Goal: Information Seeking & Learning: Learn about a topic

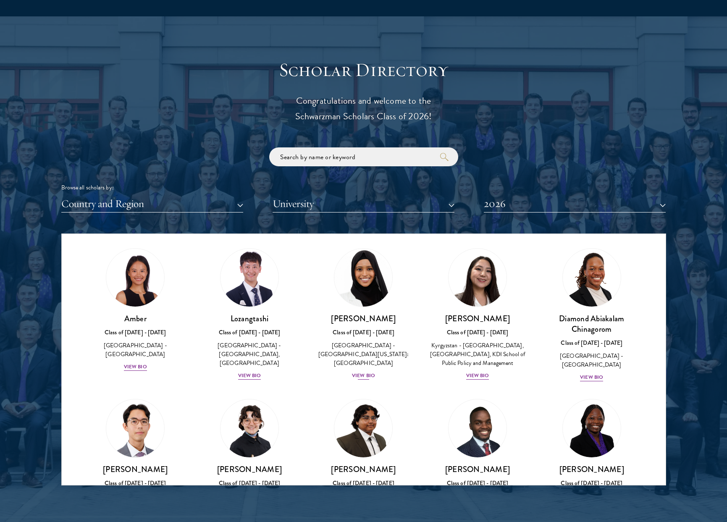
scroll to position [27, 0]
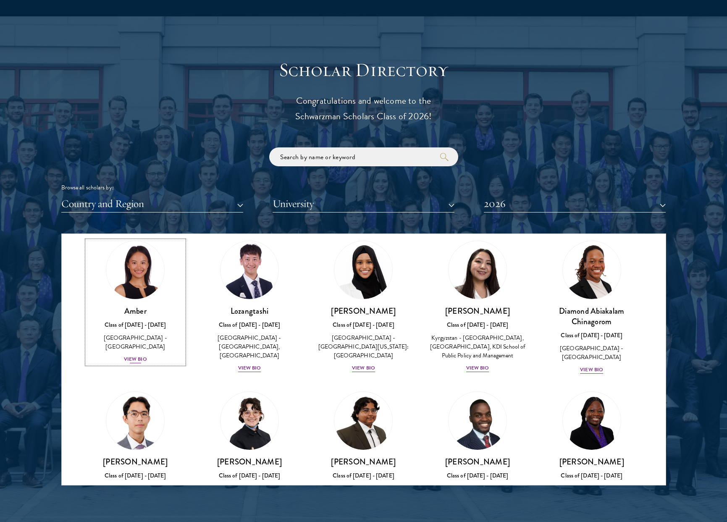
click at [147, 313] on h3 "Amber" at bounding box center [135, 311] width 97 height 11
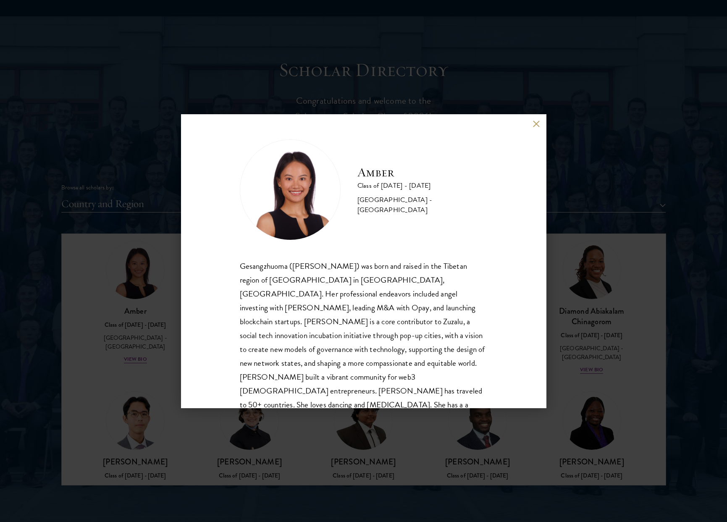
click at [536, 125] on button at bounding box center [536, 124] width 7 height 7
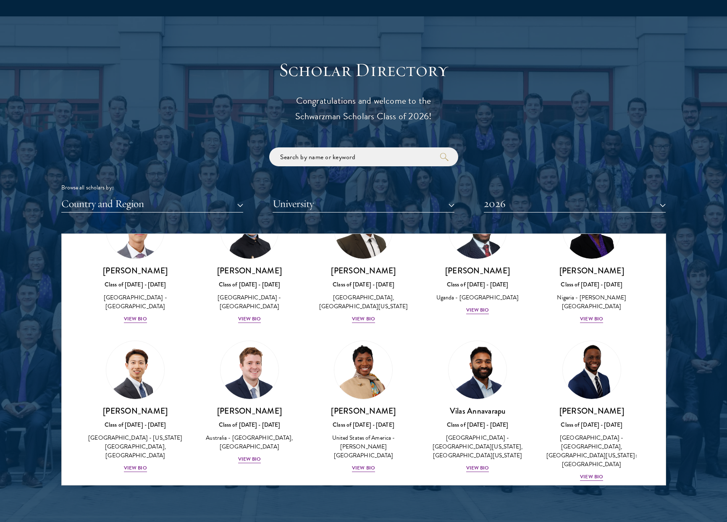
scroll to position [228, 0]
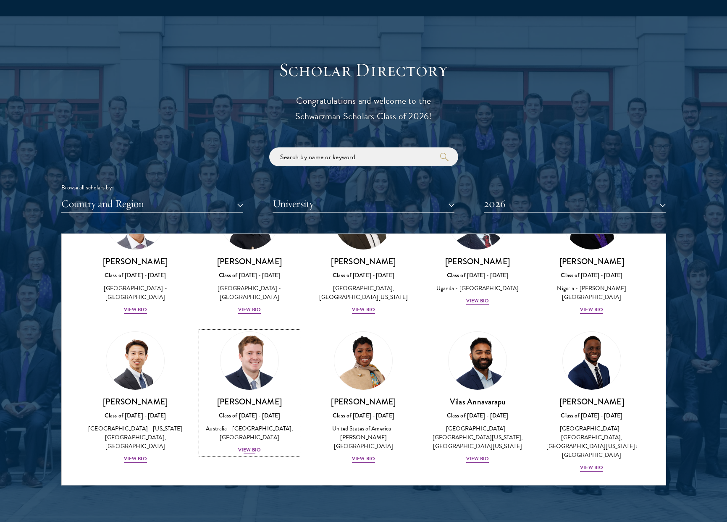
click at [234, 405] on h3 "[PERSON_NAME]" at bounding box center [249, 402] width 97 height 11
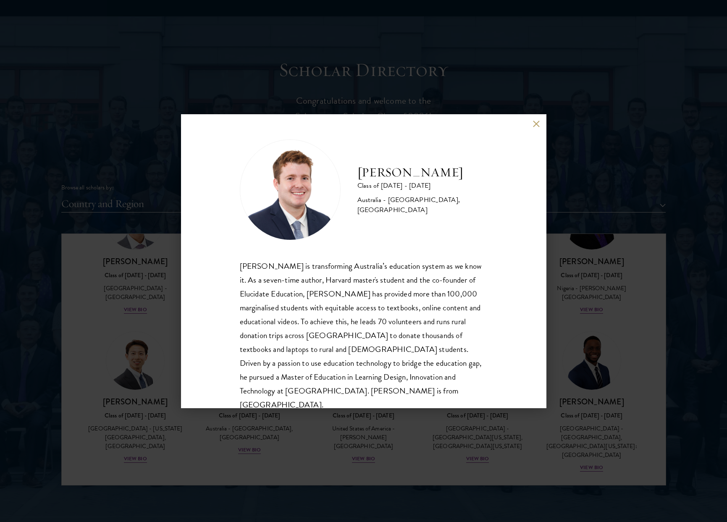
drag, startPoint x: 536, startPoint y: 126, endPoint x: 518, endPoint y: 169, distance: 46.1
click at [518, 169] on div "[PERSON_NAME] Class of [DATE] - [DATE] [GEOGRAPHIC_DATA] - [GEOGRAPHIC_DATA], […" at bounding box center [363, 261] width 365 height 294
click at [518, 168] on div "[PERSON_NAME] Class of [DATE] - [DATE] [GEOGRAPHIC_DATA] - [GEOGRAPHIC_DATA], […" at bounding box center [363, 261] width 365 height 294
click at [406, 176] on h2 "[PERSON_NAME]" at bounding box center [422, 172] width 130 height 17
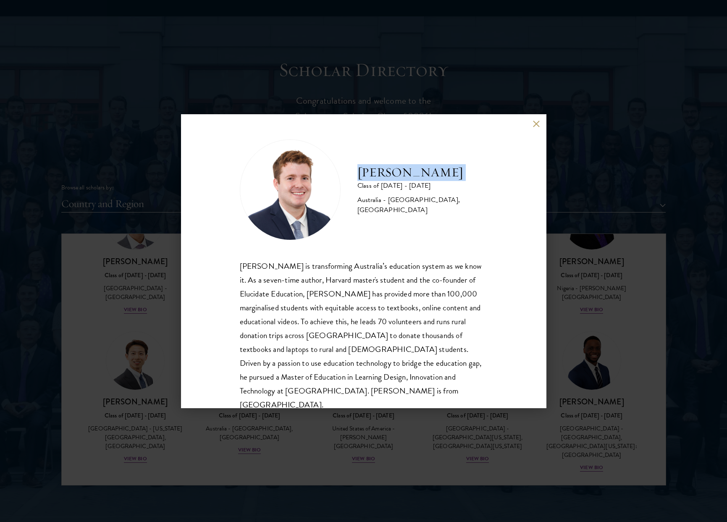
click at [406, 176] on h2 "[PERSON_NAME]" at bounding box center [422, 172] width 130 height 17
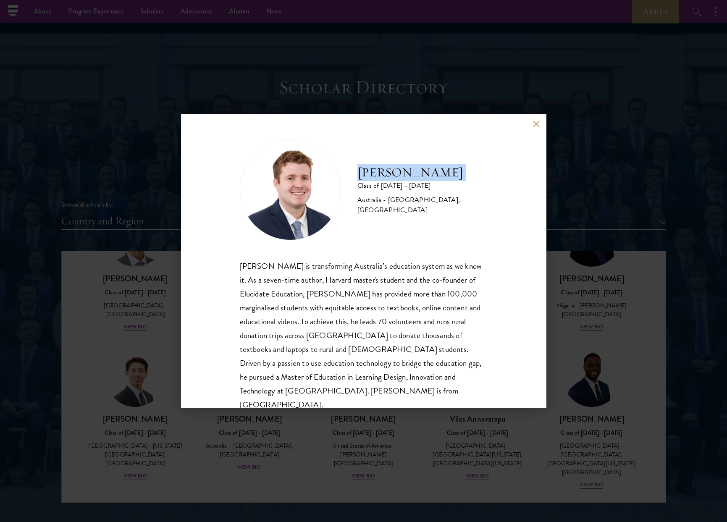
scroll to position [853, 0]
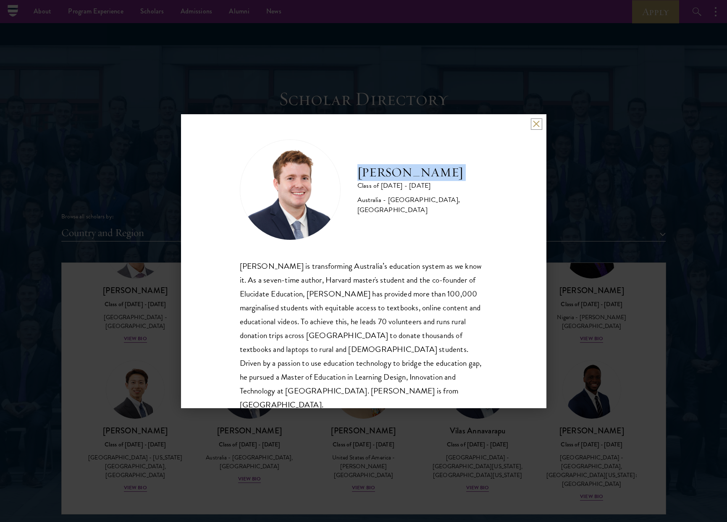
click at [538, 124] on button at bounding box center [536, 124] width 7 height 7
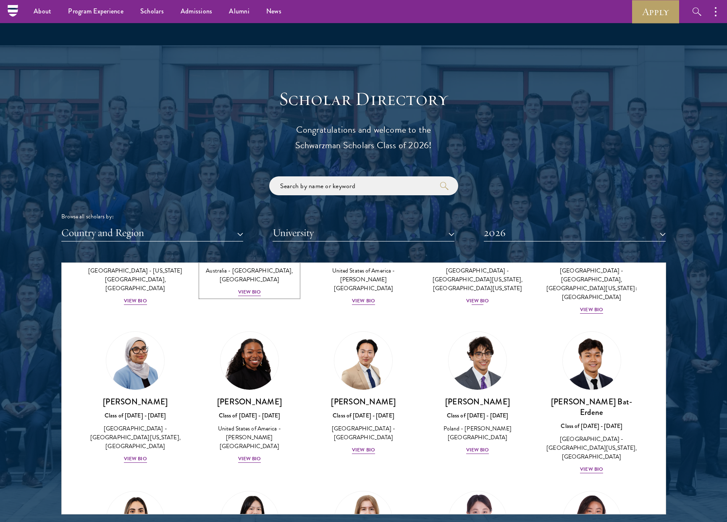
scroll to position [433, 0]
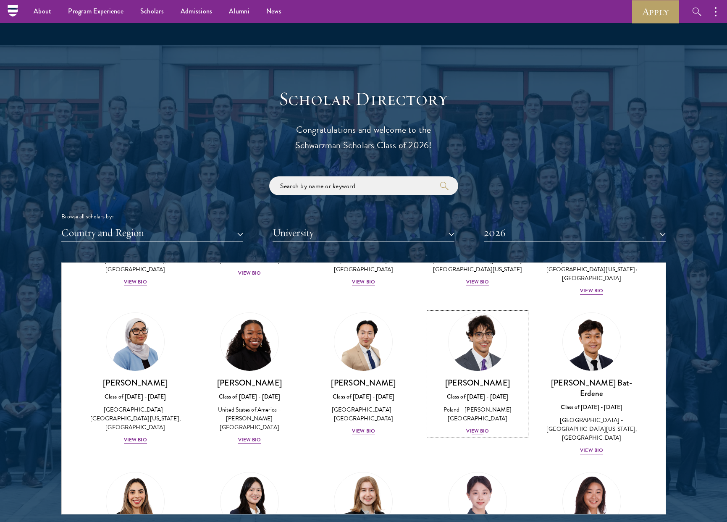
click at [445, 392] on div "Class of [DATE] - [DATE]" at bounding box center [477, 396] width 97 height 9
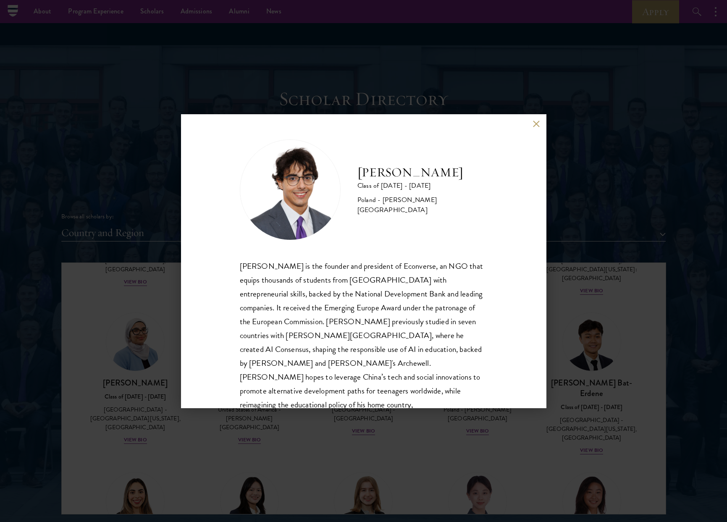
click at [536, 126] on button at bounding box center [536, 124] width 7 height 7
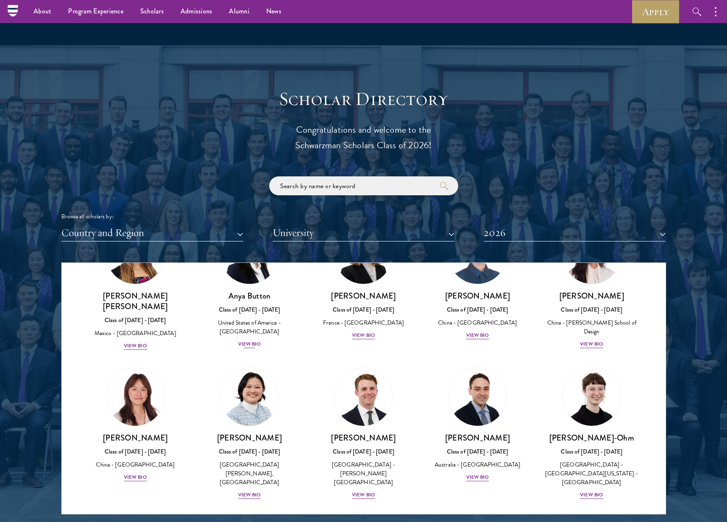
scroll to position [727, 0]
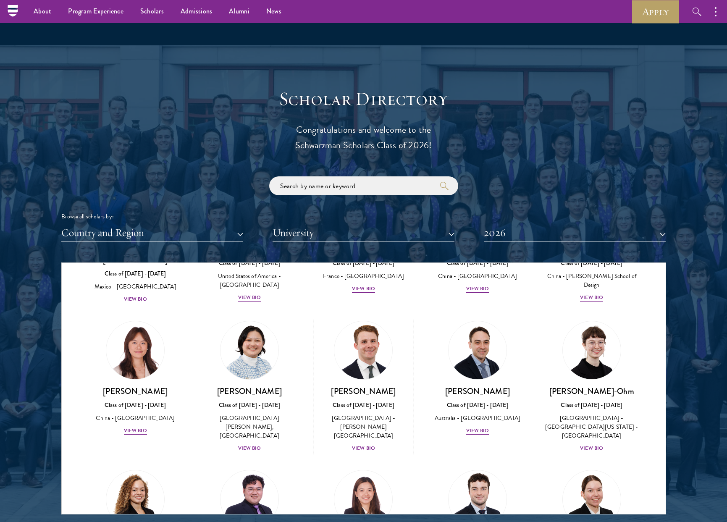
click at [345, 362] on link "[PERSON_NAME] Class of [DATE] - [DATE] [GEOGRAPHIC_DATA] - [PERSON_NAME][GEOGRA…" at bounding box center [363, 387] width 97 height 132
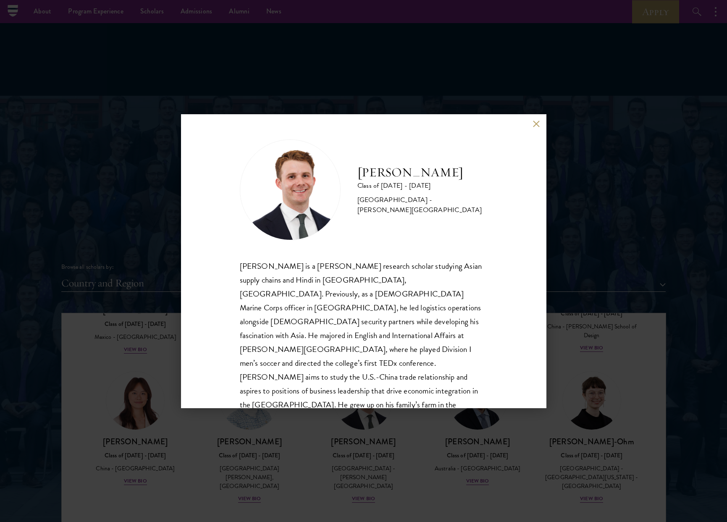
scroll to position [795, 0]
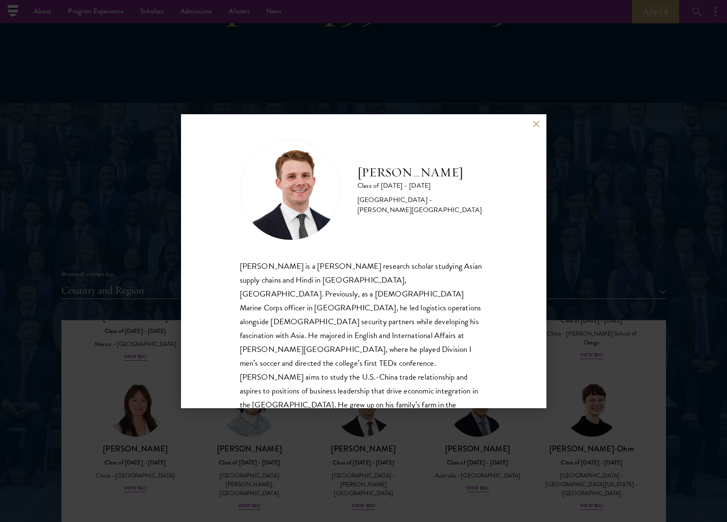
click at [537, 123] on button at bounding box center [536, 124] width 7 height 7
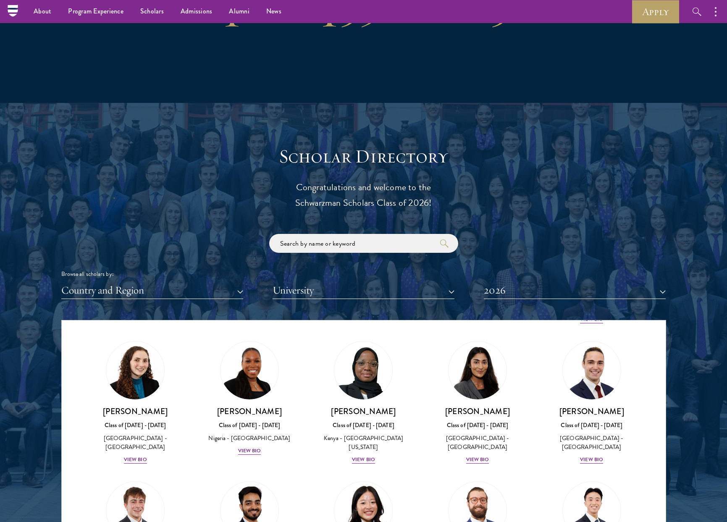
scroll to position [3201, 0]
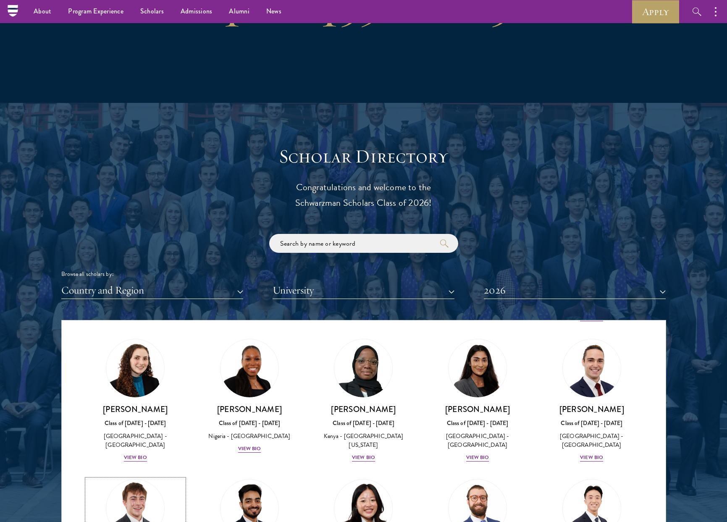
click at [152, 477] on img at bounding box center [135, 509] width 64 height 64
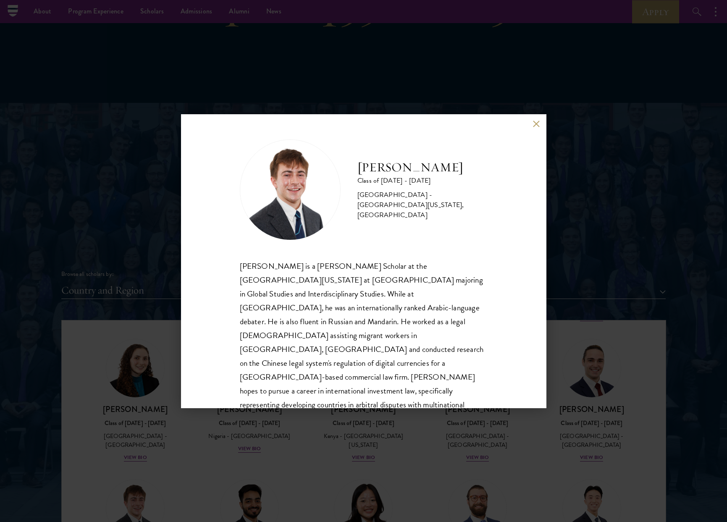
click at [538, 127] on div "[PERSON_NAME] Class of [DATE] - [DATE] [GEOGRAPHIC_DATA] - [GEOGRAPHIC_DATA][US…" at bounding box center [363, 261] width 365 height 294
click at [536, 123] on button at bounding box center [536, 124] width 7 height 7
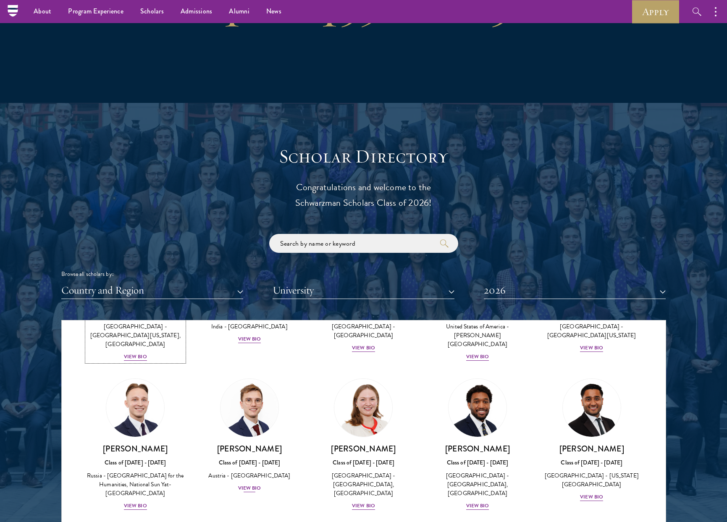
scroll to position [3477, 0]
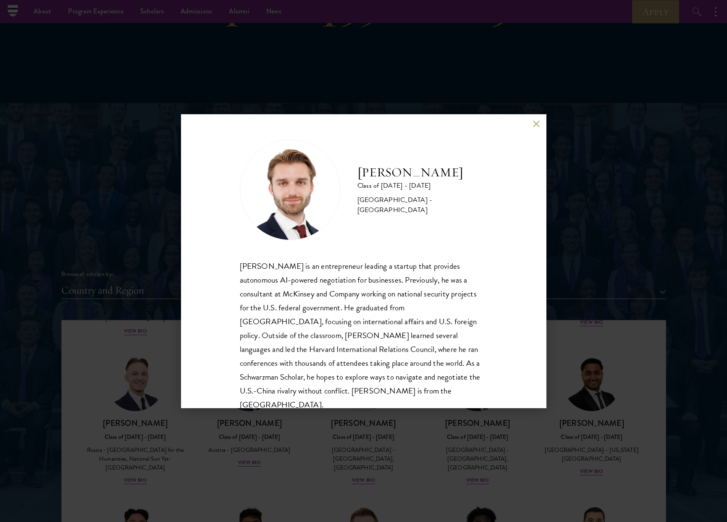
click at [537, 123] on button at bounding box center [536, 124] width 7 height 7
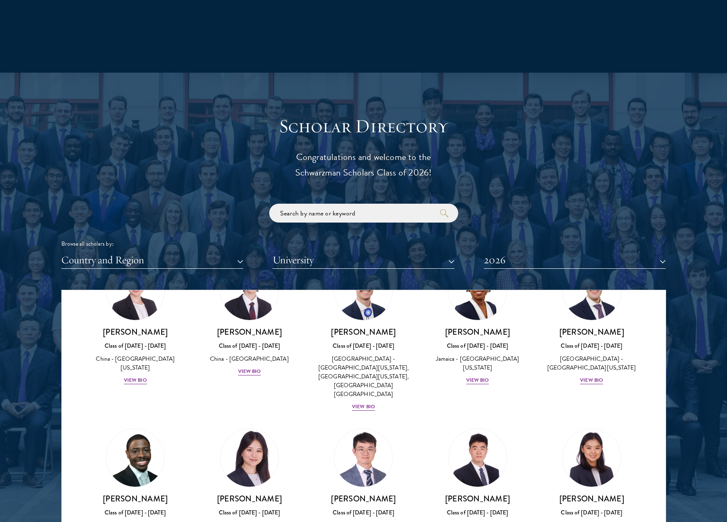
scroll to position [828, 0]
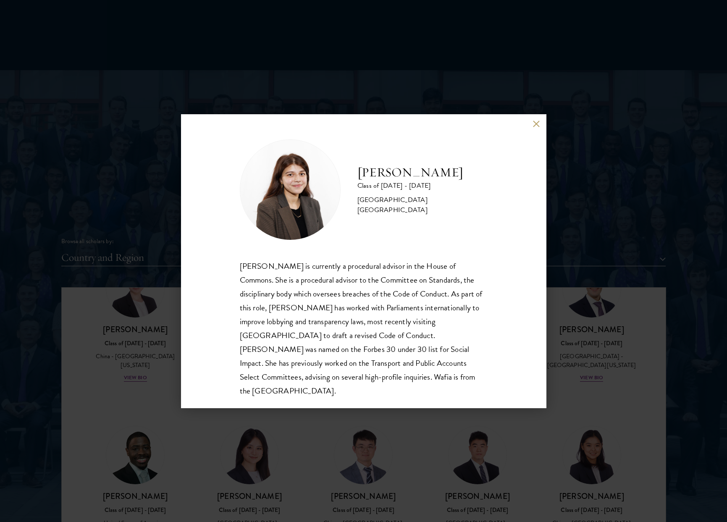
click at [537, 124] on button at bounding box center [536, 124] width 7 height 7
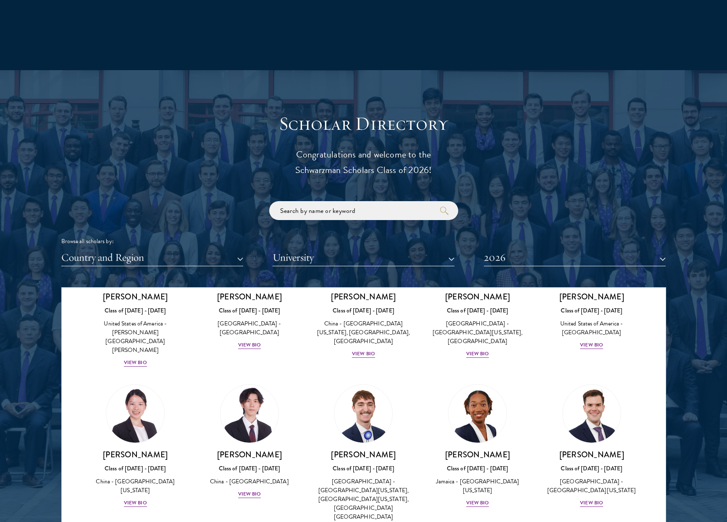
scroll to position [3727, 0]
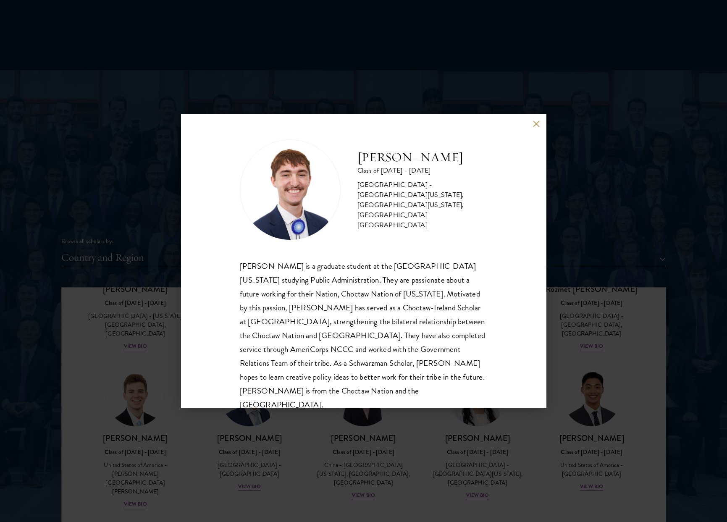
click at [536, 125] on button at bounding box center [536, 124] width 7 height 7
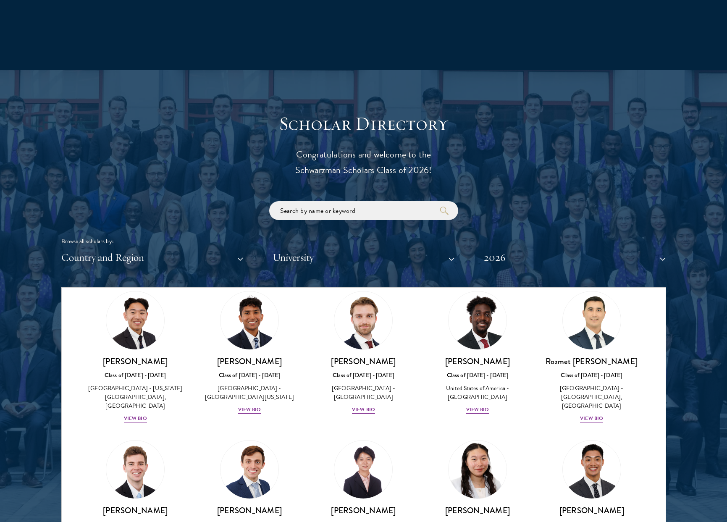
scroll to position [3630, 0]
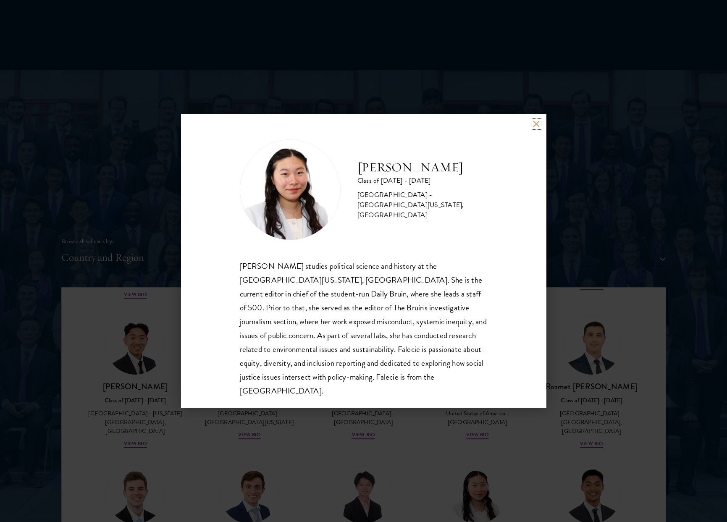
click at [536, 126] on button at bounding box center [536, 124] width 7 height 7
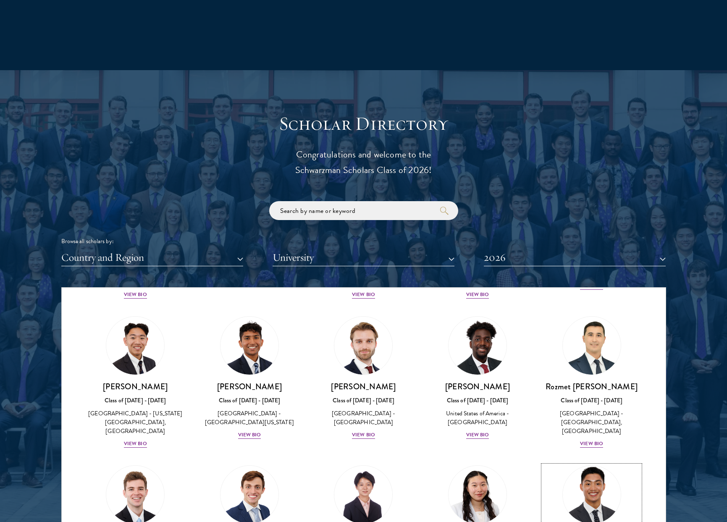
click at [576, 463] on img at bounding box center [592, 495] width 64 height 64
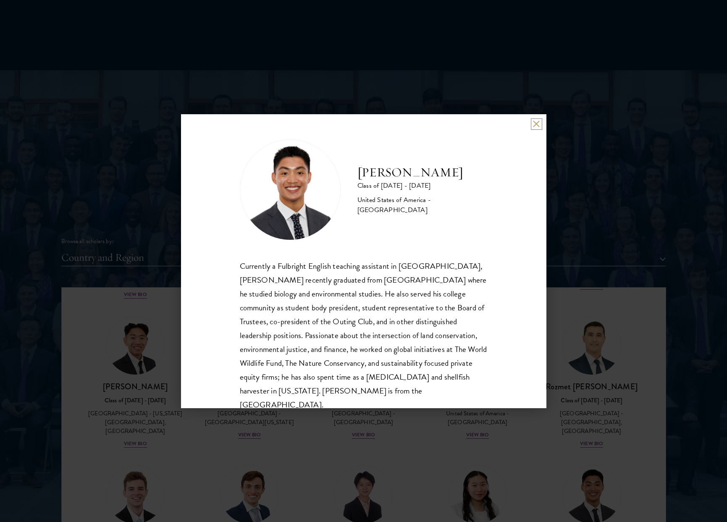
scroll to position [3630, 0]
click at [537, 124] on button at bounding box center [536, 124] width 7 height 7
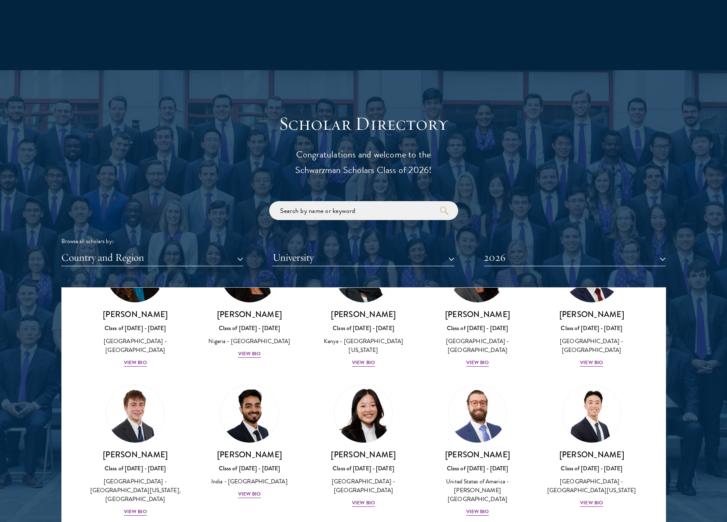
scroll to position [3264, 0]
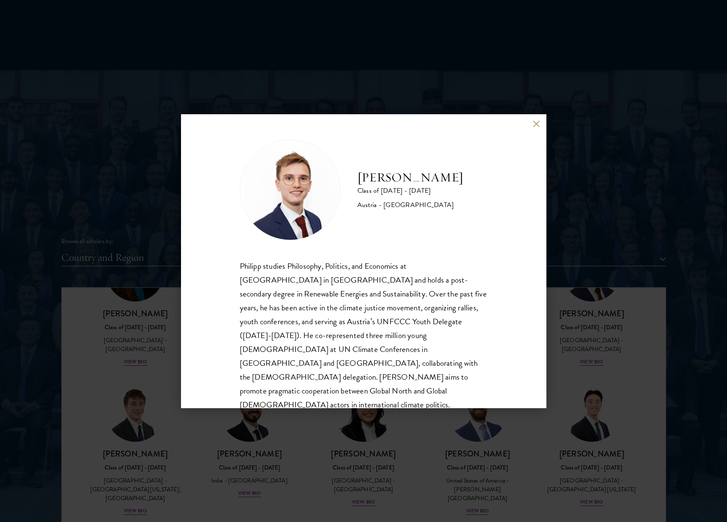
click at [535, 124] on button at bounding box center [536, 124] width 7 height 7
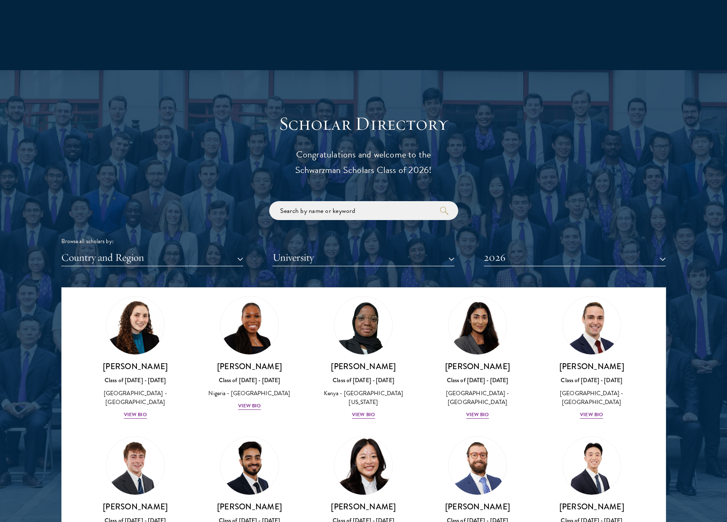
scroll to position [3176, 0]
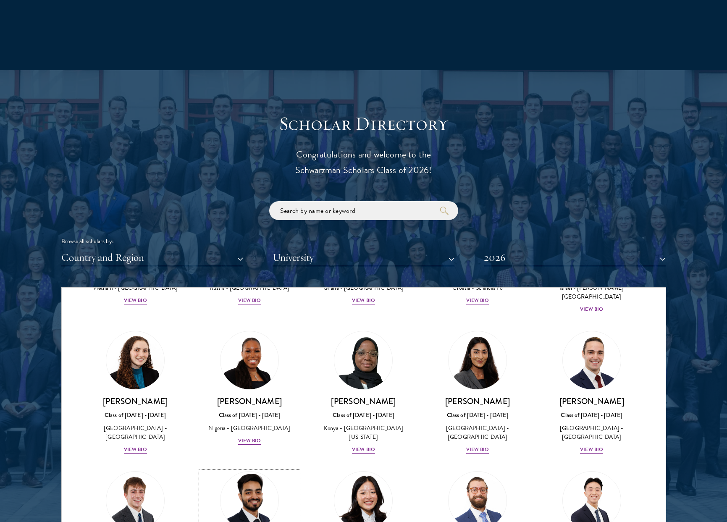
click at [252, 469] on img at bounding box center [250, 501] width 64 height 64
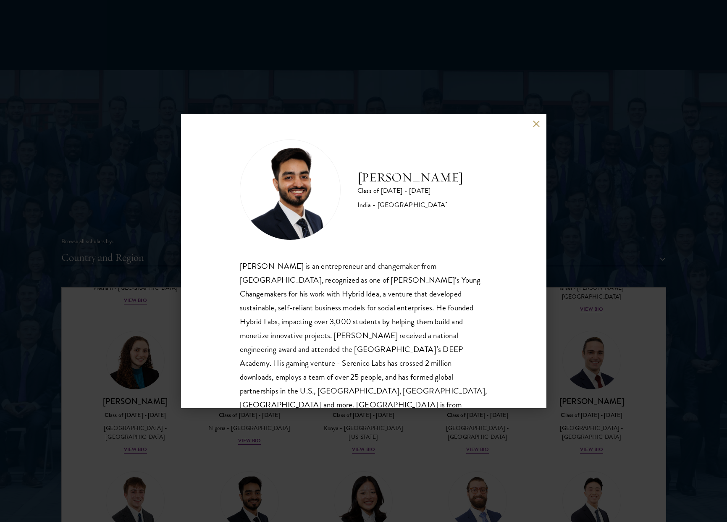
click at [536, 126] on button at bounding box center [536, 124] width 7 height 7
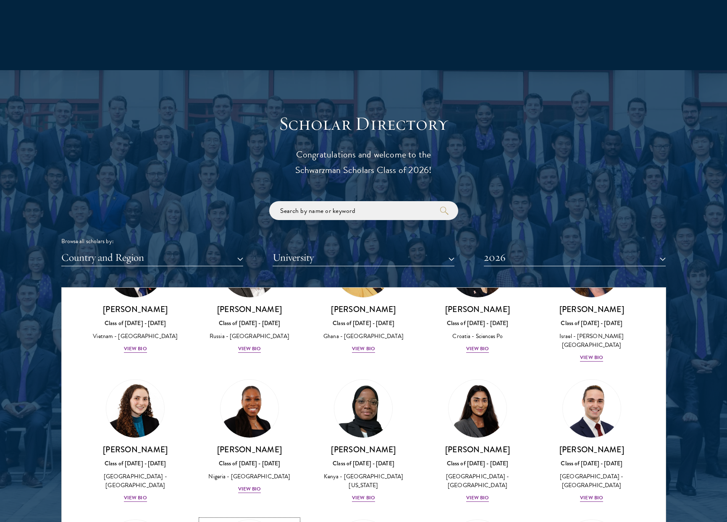
scroll to position [3048, 0]
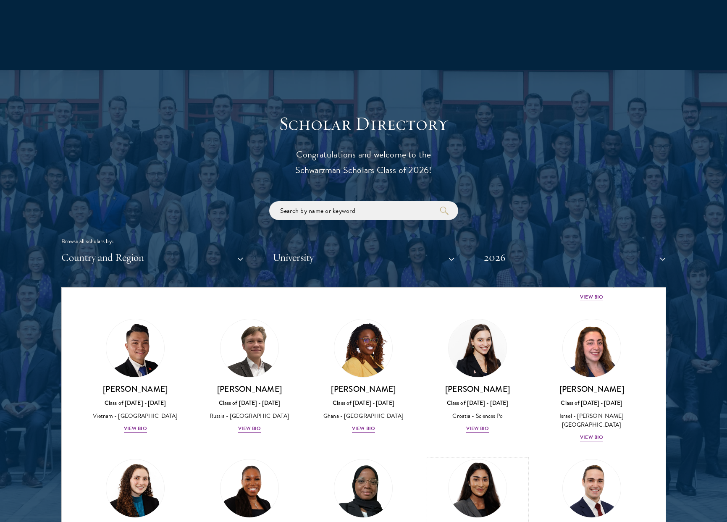
click at [472, 457] on img at bounding box center [478, 489] width 64 height 64
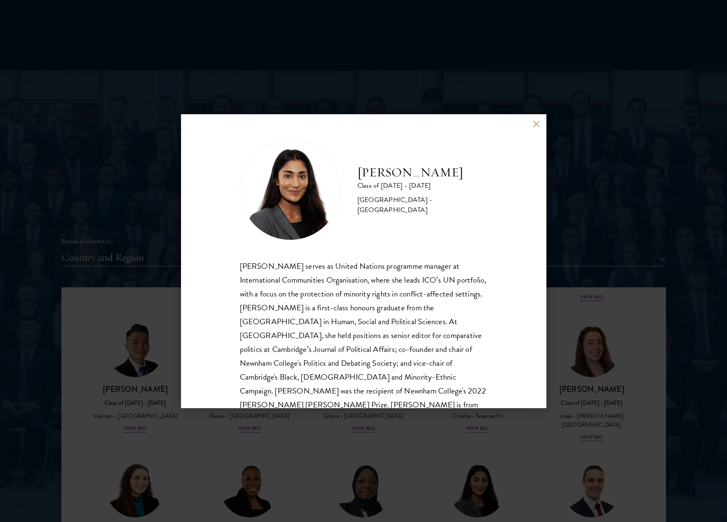
click at [537, 129] on div "[PERSON_NAME] Class of [DATE] - [DATE] [GEOGRAPHIC_DATA] - [GEOGRAPHIC_DATA] [P…" at bounding box center [363, 261] width 365 height 294
click at [536, 125] on button at bounding box center [536, 124] width 7 height 7
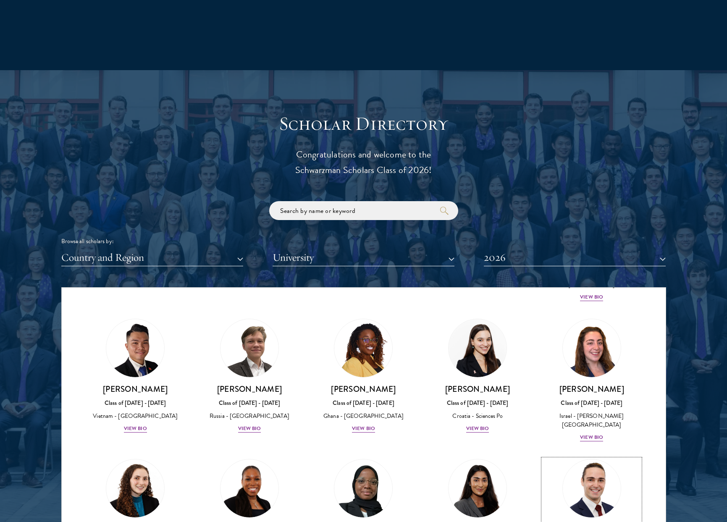
click at [591, 457] on img at bounding box center [592, 489] width 64 height 64
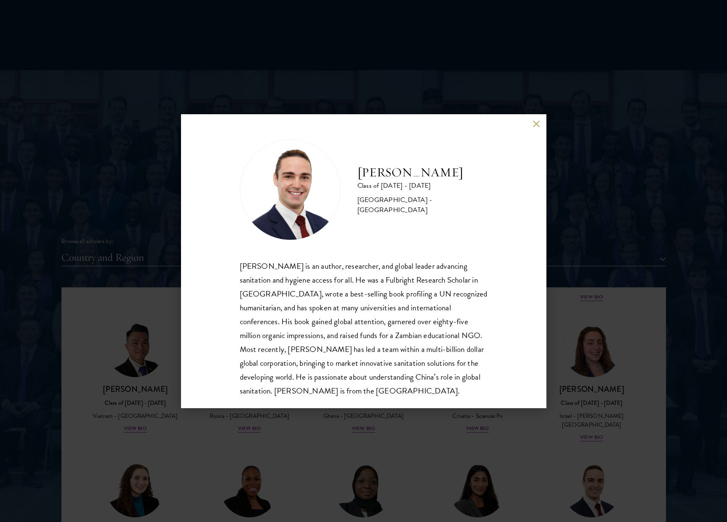
click at [539, 123] on button at bounding box center [536, 124] width 7 height 7
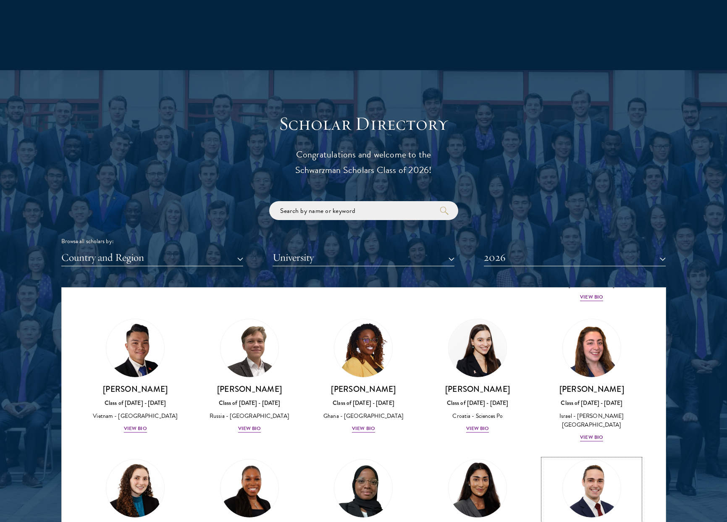
scroll to position [2824, 0]
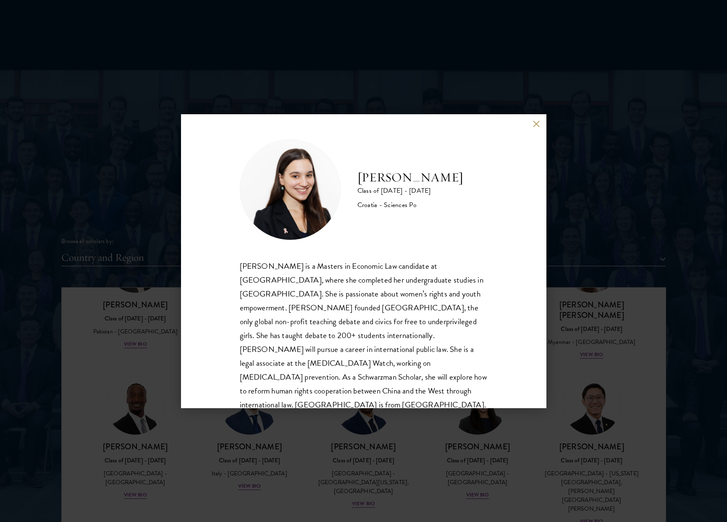
click at [534, 124] on button at bounding box center [536, 124] width 7 height 7
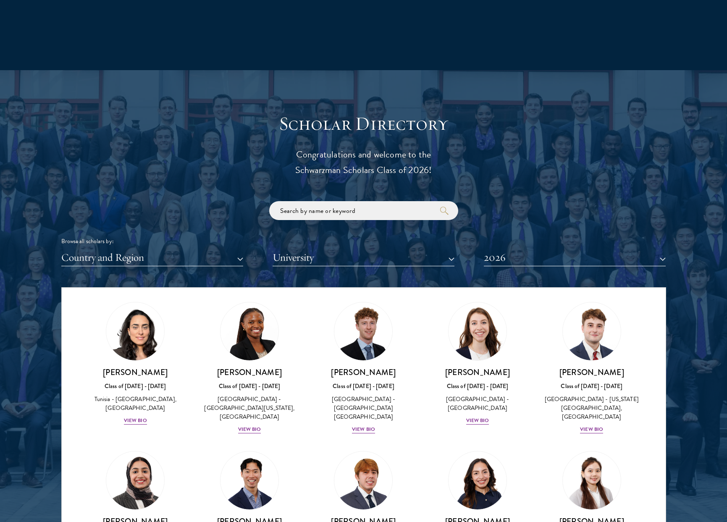
scroll to position [2604, 0]
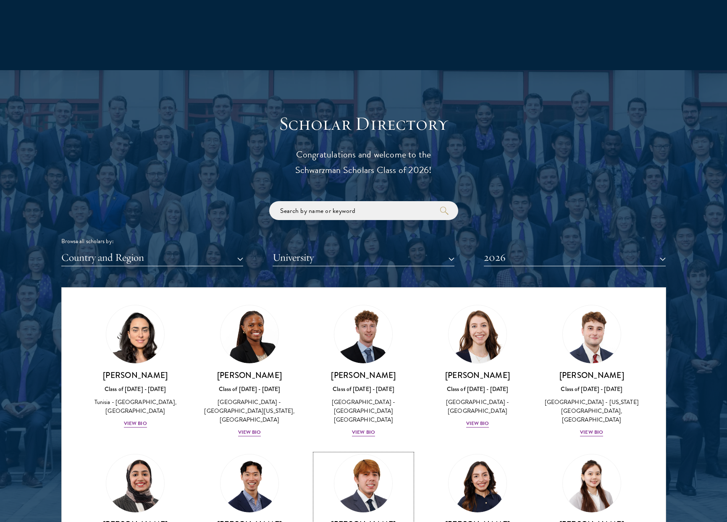
click at [356, 454] on link "[PERSON_NAME] Class of [DATE] - [DATE] [GEOGRAPHIC_DATA] - [GEOGRAPHIC_DATA] Vi…" at bounding box center [363, 515] width 97 height 123
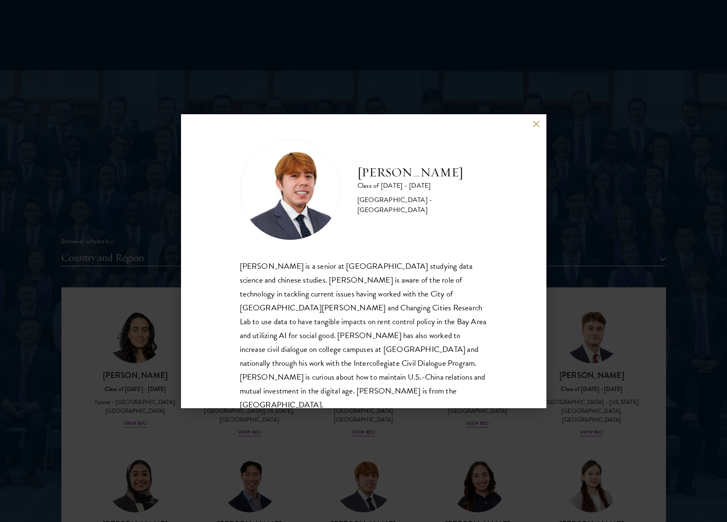
click at [536, 123] on button at bounding box center [536, 124] width 7 height 7
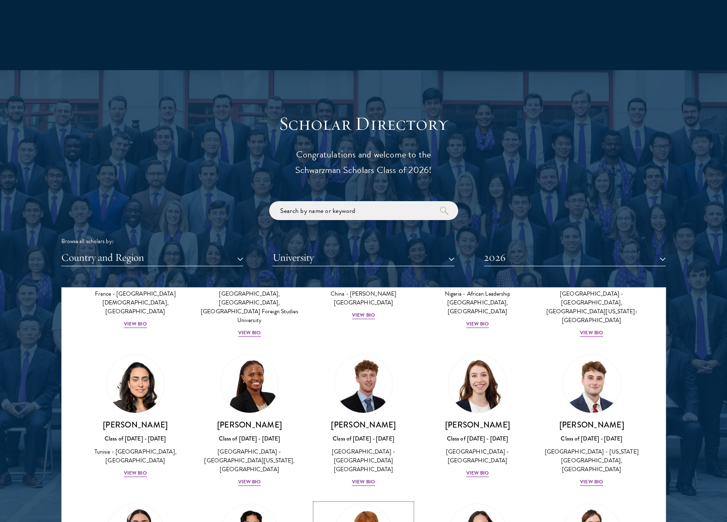
scroll to position [2492, 0]
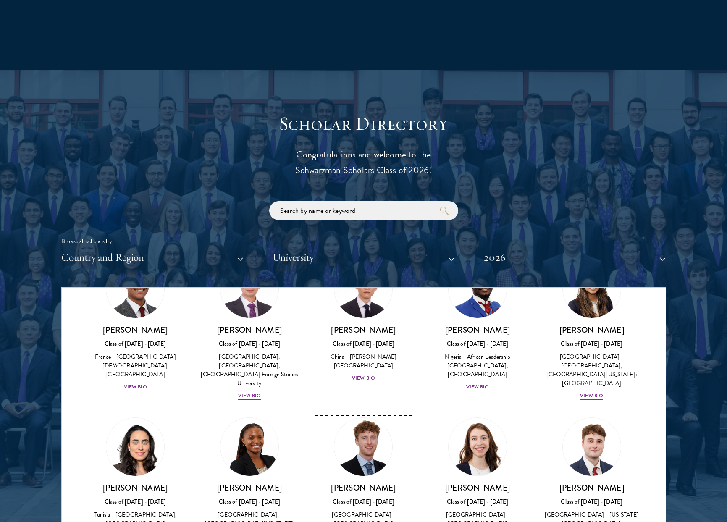
click at [367, 418] on link "[PERSON_NAME] Class of [DATE] - [DATE] [GEOGRAPHIC_DATA] - [GEOGRAPHIC_DATA] [G…" at bounding box center [363, 484] width 97 height 132
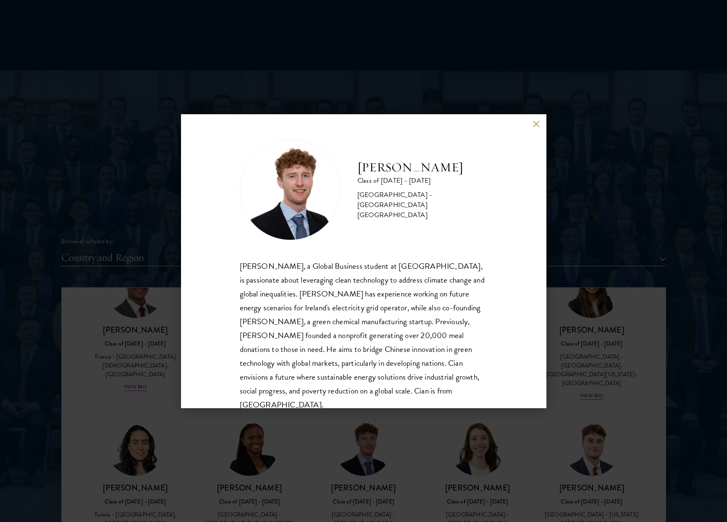
click at [539, 121] on button at bounding box center [536, 124] width 7 height 7
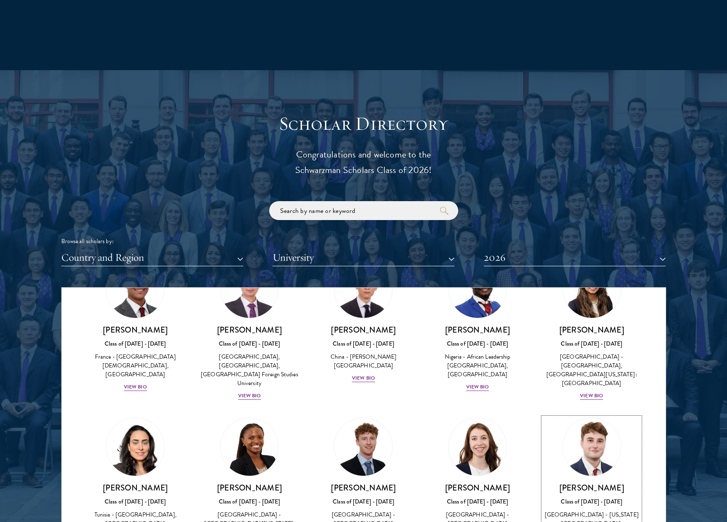
click at [574, 497] on div "Class of [DATE] - [DATE]" at bounding box center [591, 501] width 97 height 9
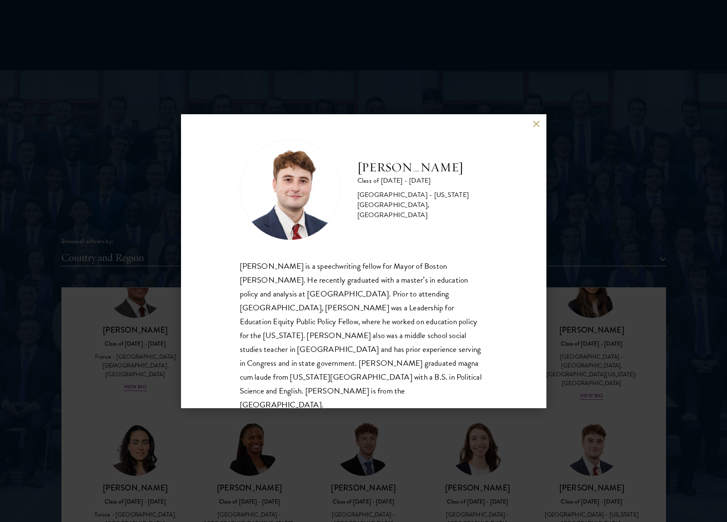
click at [534, 123] on button at bounding box center [536, 124] width 7 height 7
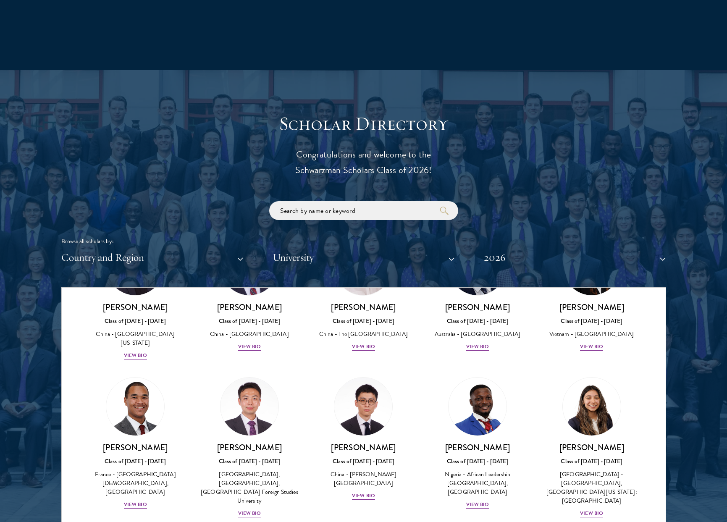
scroll to position [2331, 0]
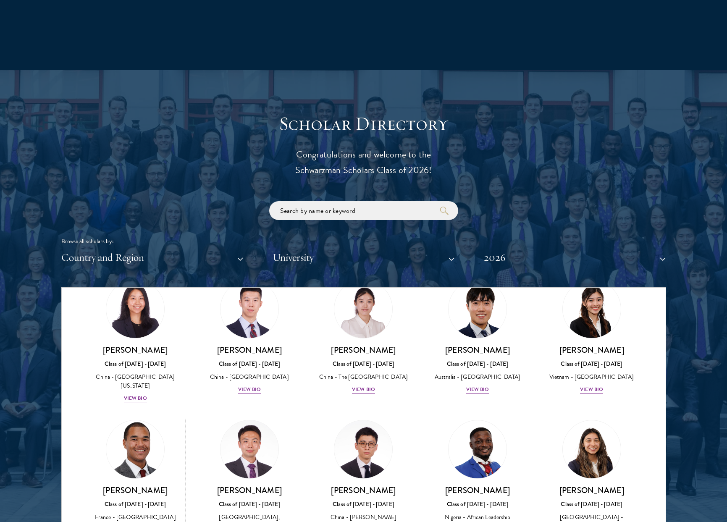
click at [149, 485] on h3 "[PERSON_NAME]" at bounding box center [135, 490] width 97 height 11
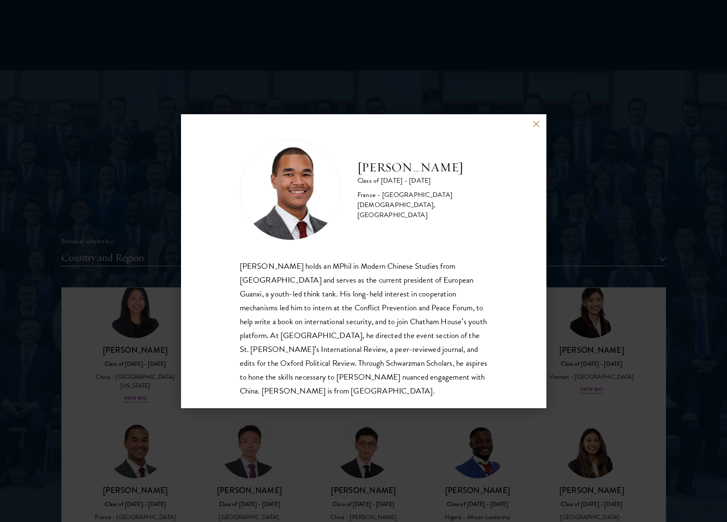
click at [539, 126] on button at bounding box center [536, 124] width 7 height 7
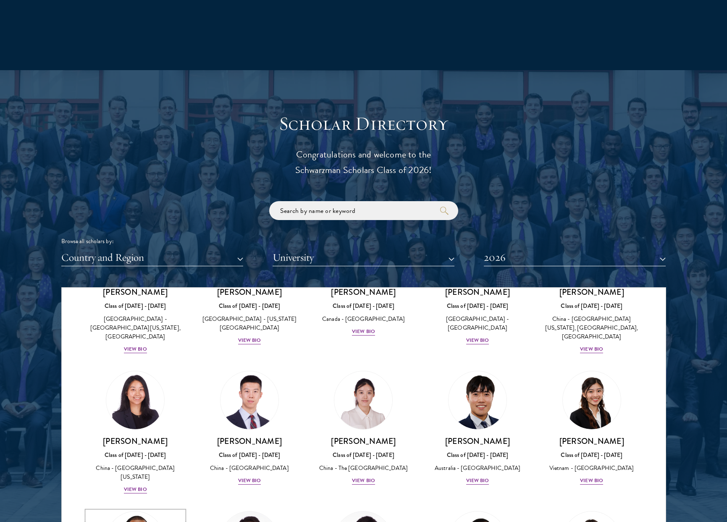
scroll to position [2213, 0]
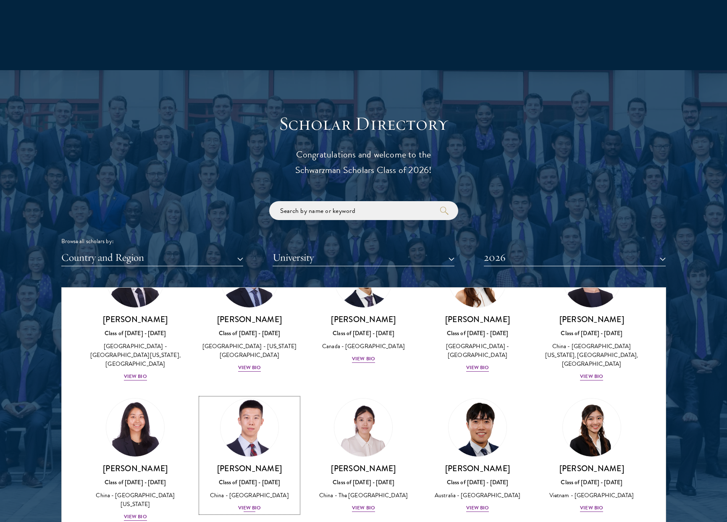
click at [247, 398] on link "[PERSON_NAME] Class of [DATE] - [DATE] [GEOGRAPHIC_DATA] - [GEOGRAPHIC_DATA] Vi…" at bounding box center [249, 455] width 97 height 115
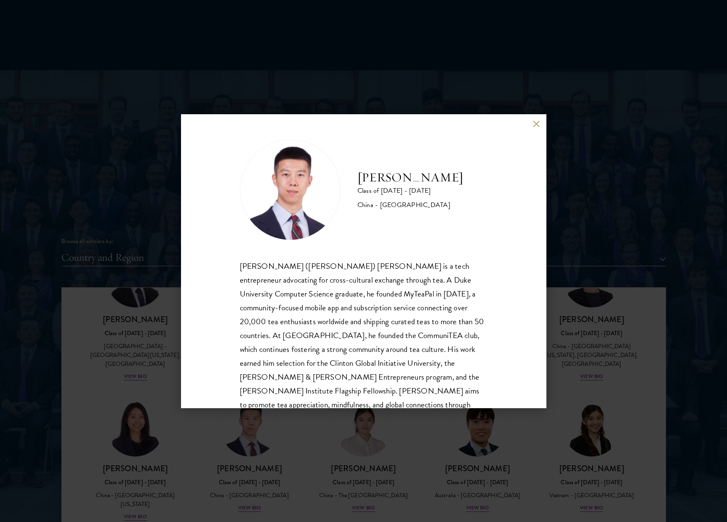
click at [533, 125] on button at bounding box center [536, 124] width 7 height 7
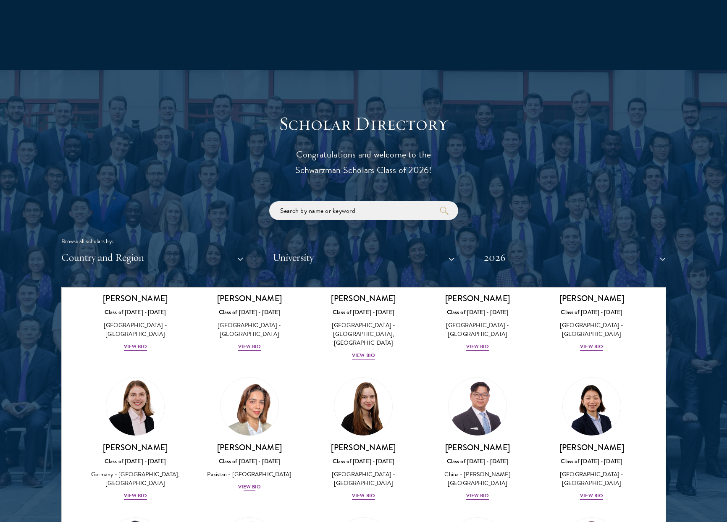
scroll to position [1941, 0]
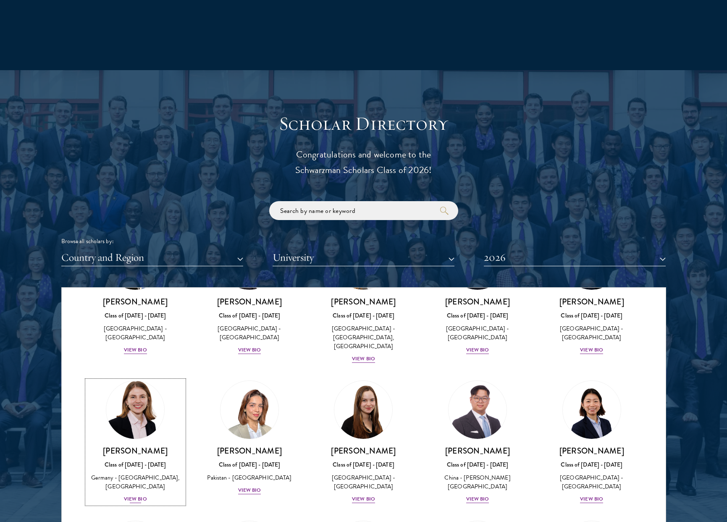
click at [124, 381] on link "[PERSON_NAME] Class of [DATE] - [DATE] [GEOGRAPHIC_DATA] - [GEOGRAPHIC_DATA], […" at bounding box center [135, 442] width 97 height 123
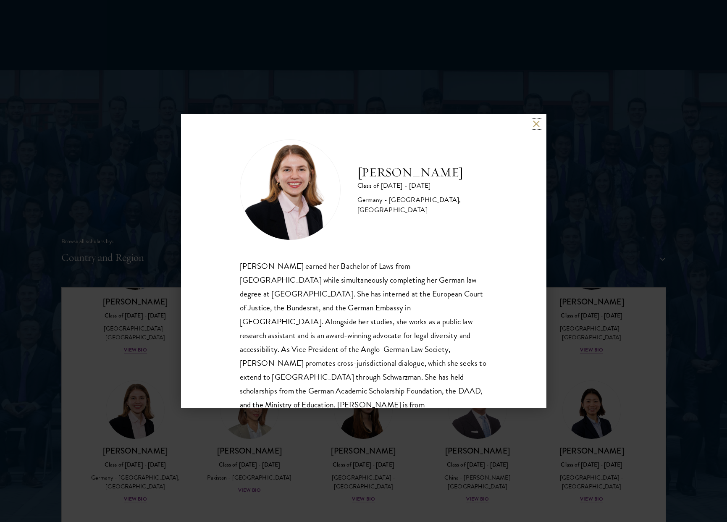
click at [539, 123] on button at bounding box center [536, 124] width 7 height 7
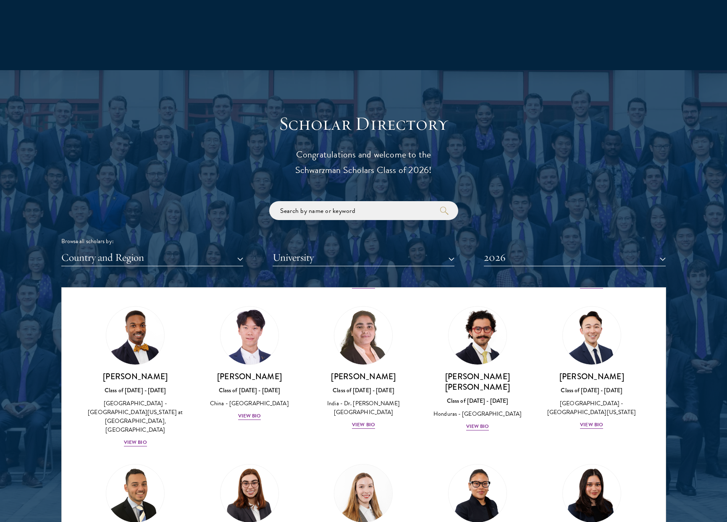
scroll to position [1708, 0]
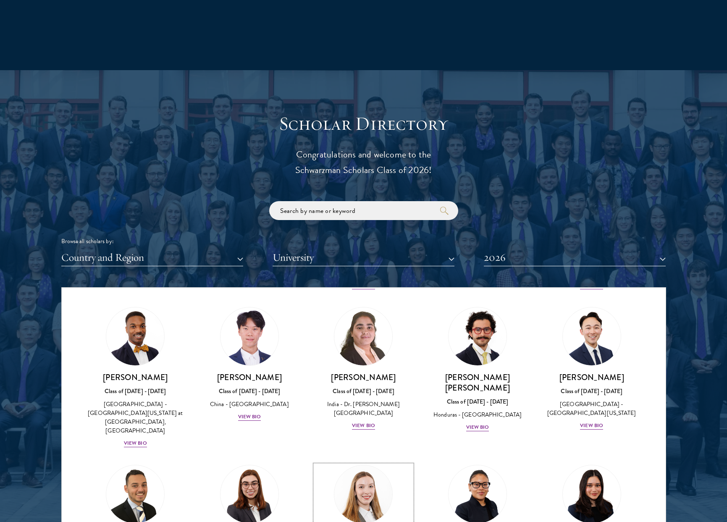
click at [368, 462] on img at bounding box center [364, 494] width 64 height 64
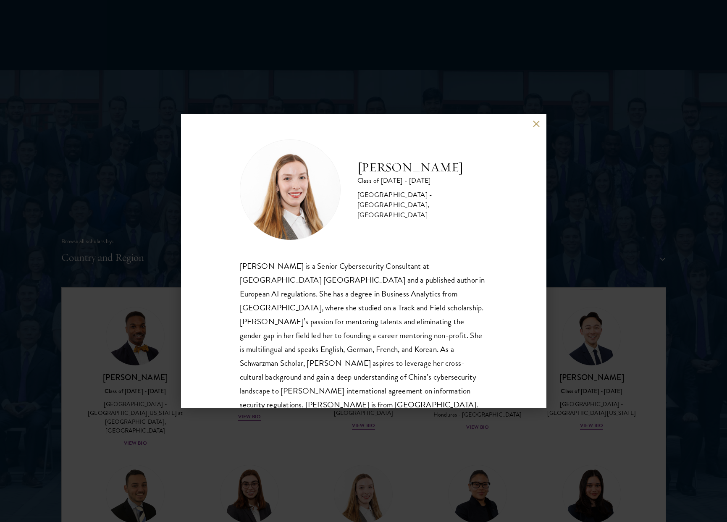
click at [534, 123] on button at bounding box center [536, 124] width 7 height 7
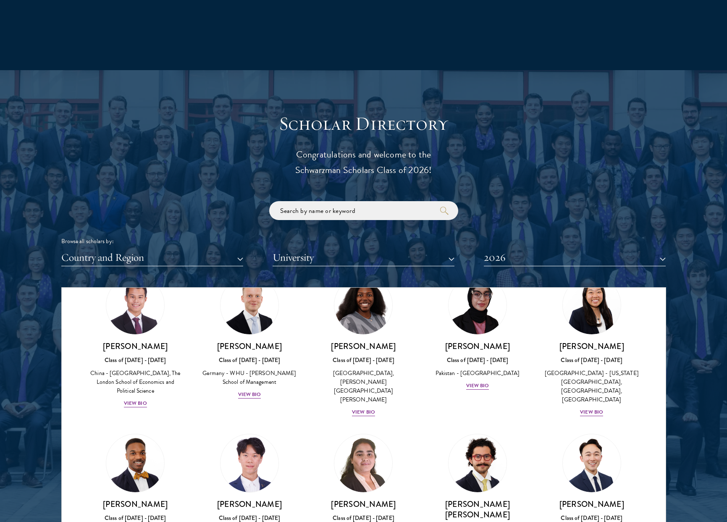
scroll to position [1577, 0]
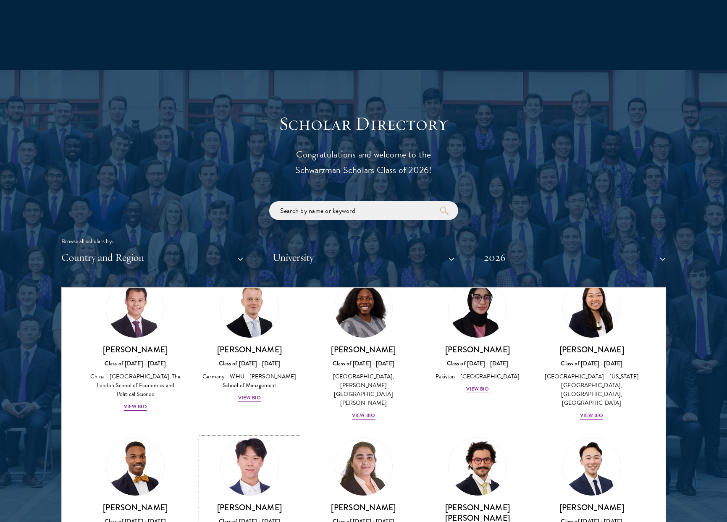
click at [232, 435] on img at bounding box center [250, 467] width 64 height 64
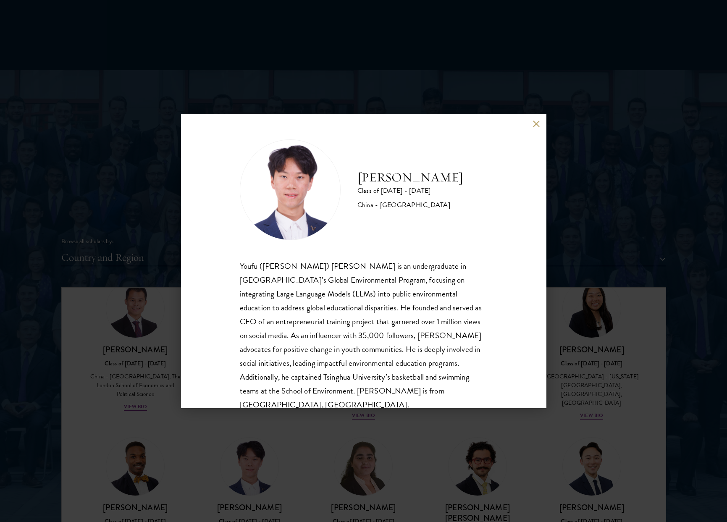
click at [538, 122] on button at bounding box center [536, 124] width 7 height 7
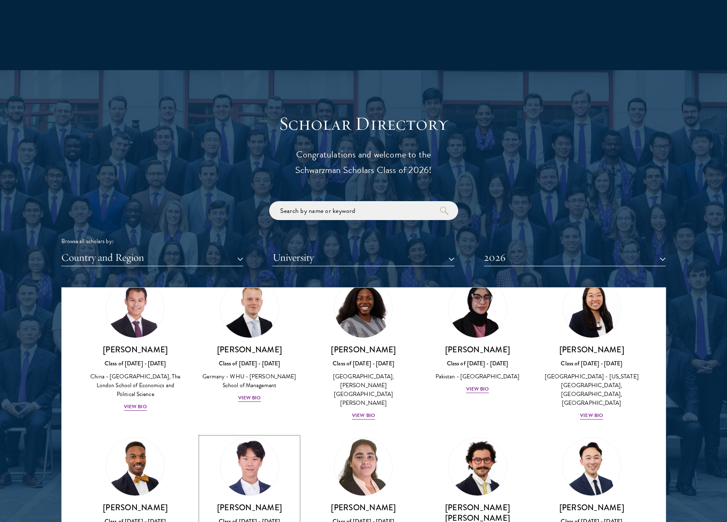
scroll to position [1573, 0]
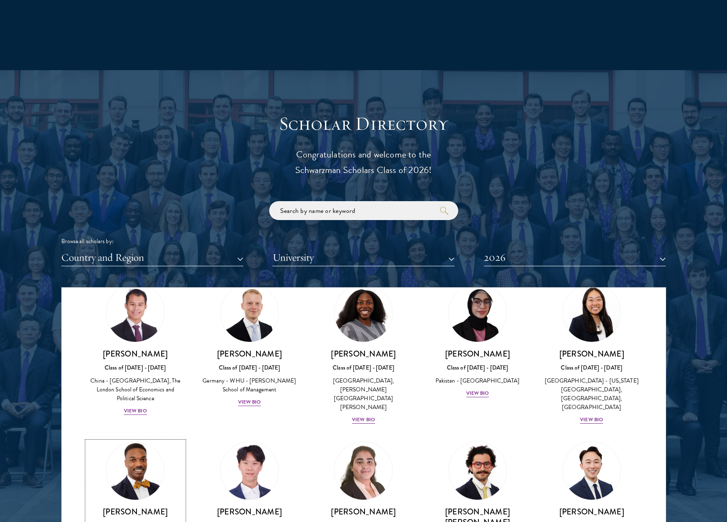
click at [117, 439] on img at bounding box center [135, 471] width 64 height 64
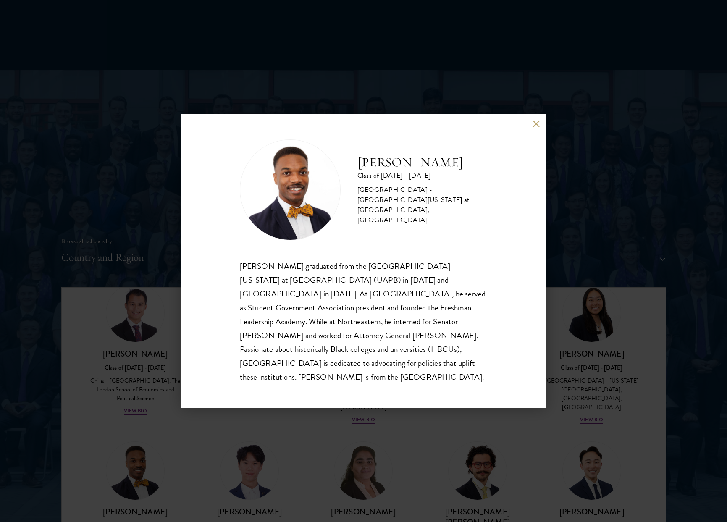
click at [538, 128] on button at bounding box center [536, 124] width 7 height 7
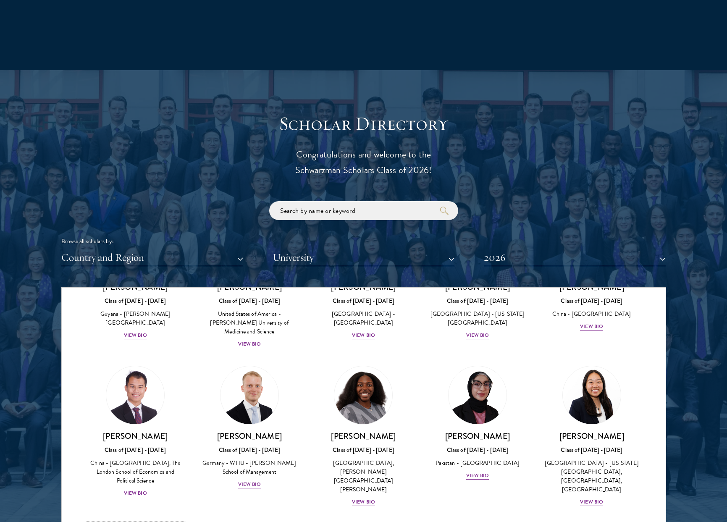
scroll to position [1429, 0]
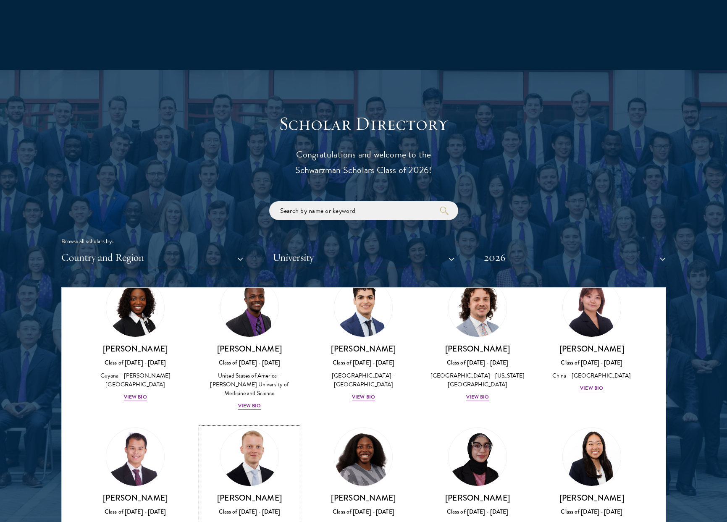
click at [242, 425] on img at bounding box center [250, 457] width 64 height 64
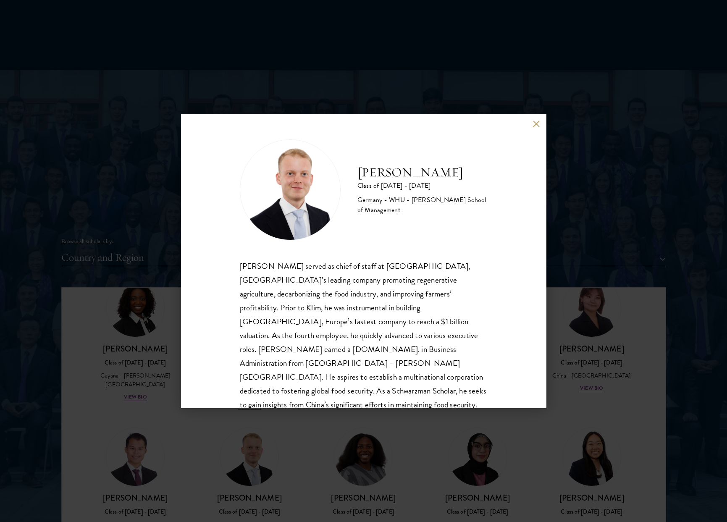
click at [537, 122] on button at bounding box center [536, 124] width 7 height 7
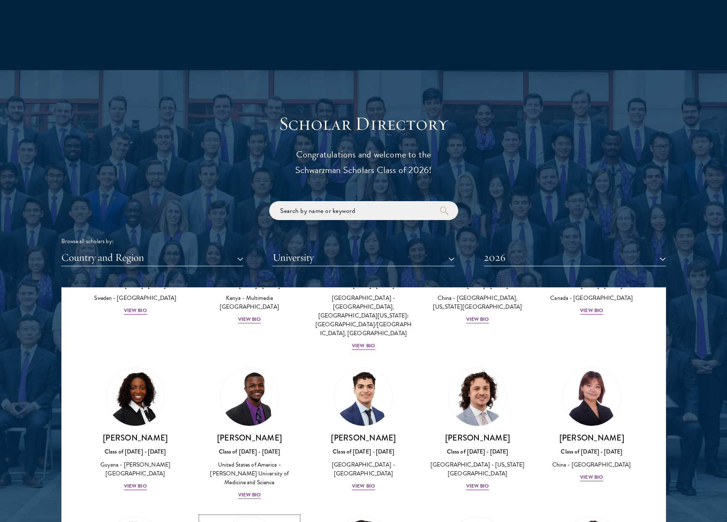
scroll to position [1329, 0]
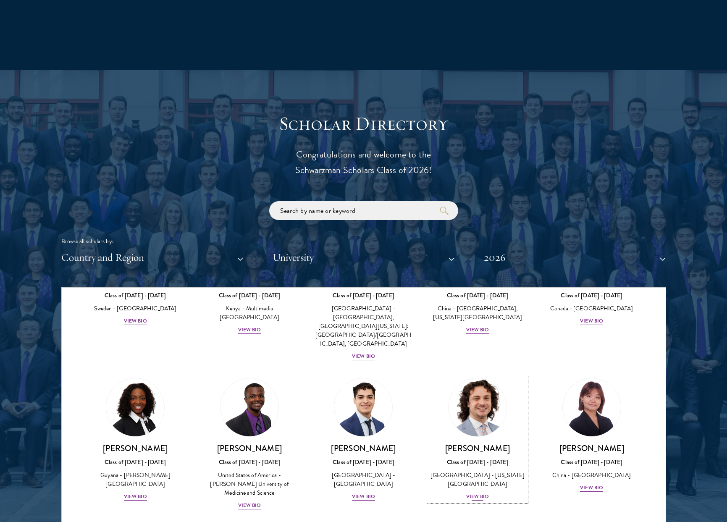
click at [470, 376] on img at bounding box center [478, 408] width 64 height 64
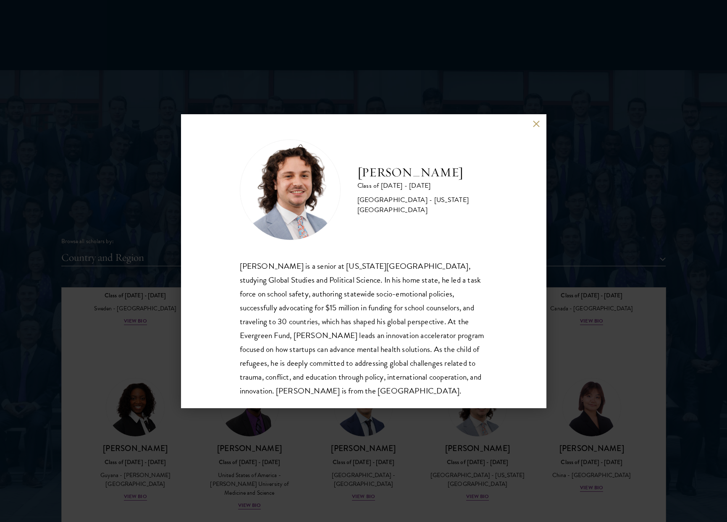
click at [536, 123] on button at bounding box center [536, 124] width 7 height 7
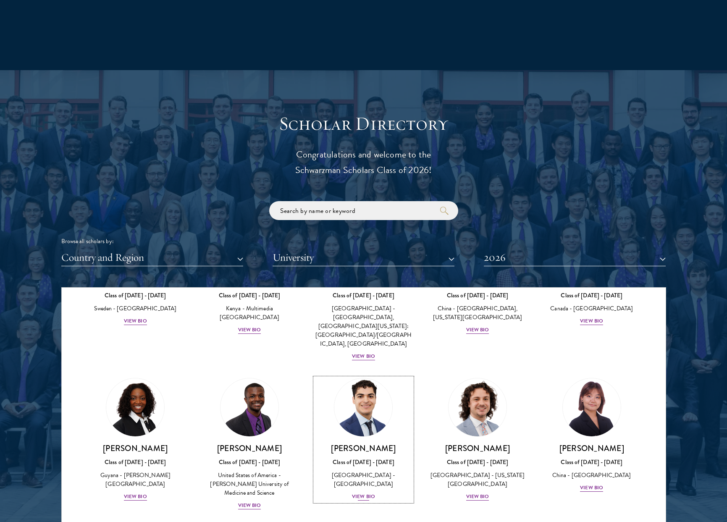
click at [387, 443] on h3 "[PERSON_NAME]" at bounding box center [363, 448] width 97 height 11
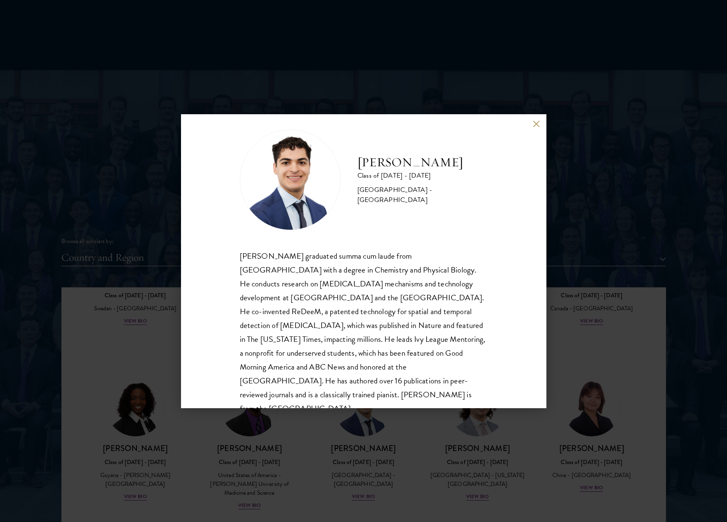
scroll to position [8, 0]
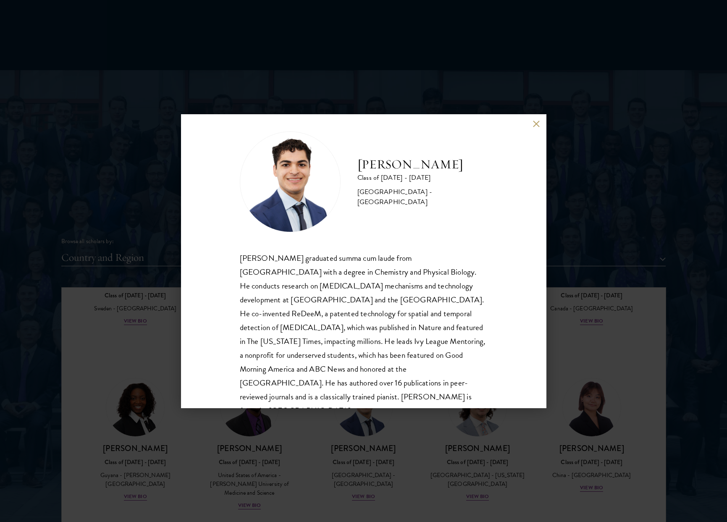
click at [533, 131] on div "[PERSON_NAME] Class of [DATE] - [DATE] [GEOGRAPHIC_DATA] - [GEOGRAPHIC_DATA] [P…" at bounding box center [363, 261] width 365 height 294
click at [535, 124] on button at bounding box center [536, 124] width 7 height 7
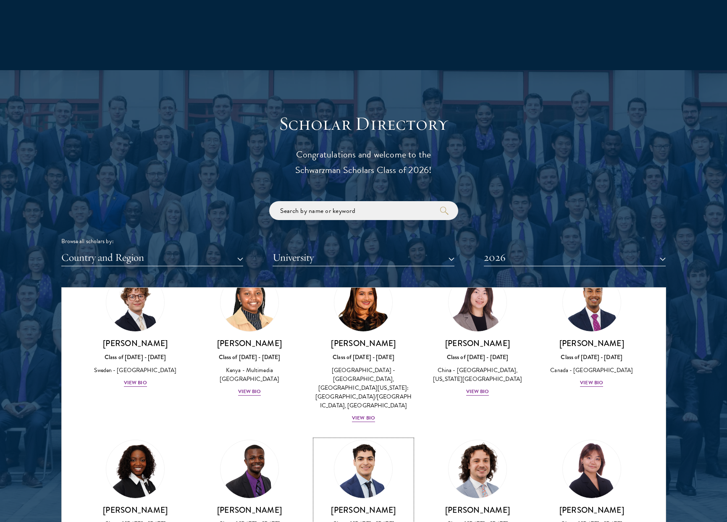
scroll to position [1220, 0]
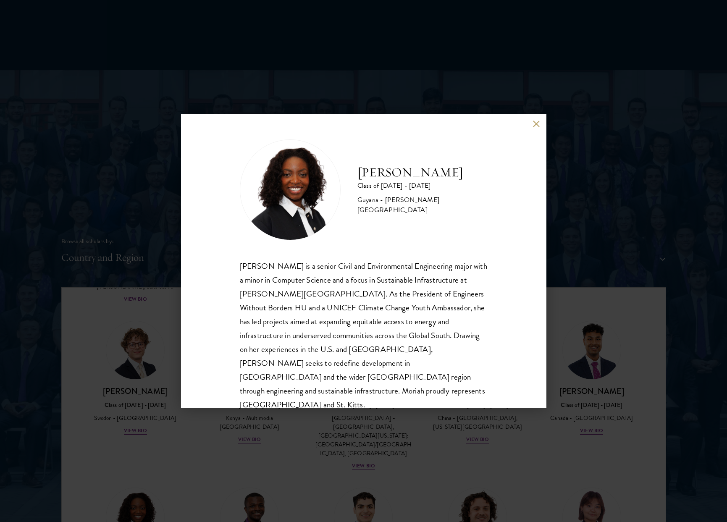
click at [525, 134] on div "[PERSON_NAME] Class of [DATE] - [DATE] [GEOGRAPHIC_DATA] - [PERSON_NAME][GEOGRA…" at bounding box center [363, 261] width 365 height 294
click at [538, 121] on button at bounding box center [536, 124] width 7 height 7
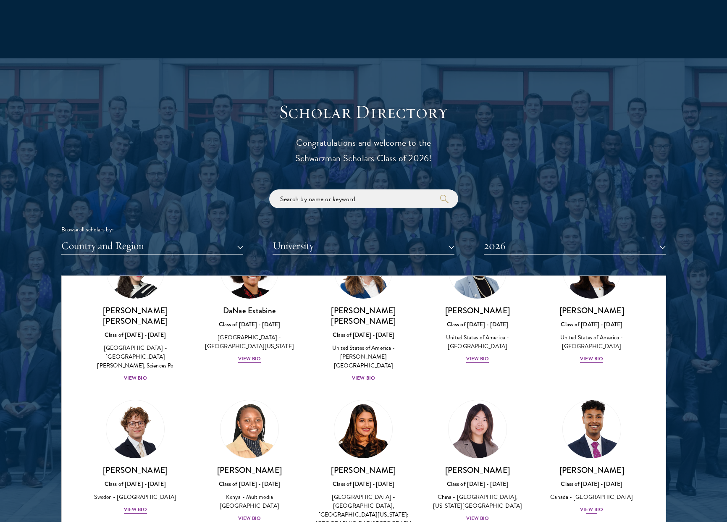
scroll to position [1090, 0]
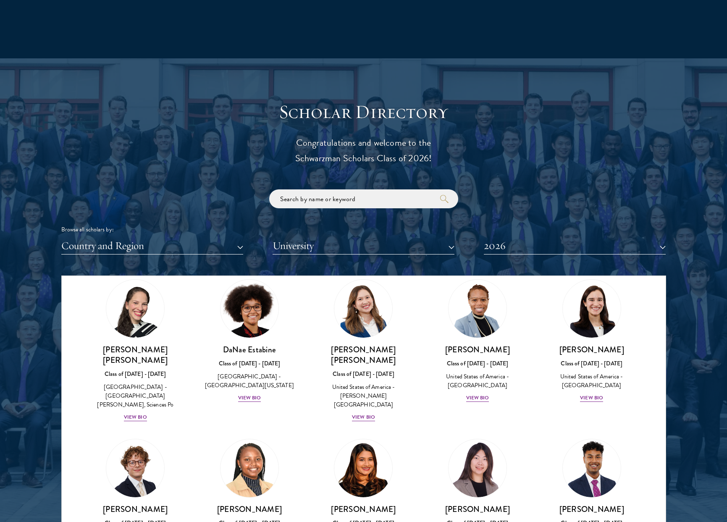
click at [560, 431] on div "[PERSON_NAME] Class of [DATE] - [DATE] [GEOGRAPHIC_DATA] - [GEOGRAPHIC_DATA] Vi…" at bounding box center [592, 496] width 114 height 131
click at [573, 436] on img at bounding box center [592, 468] width 64 height 64
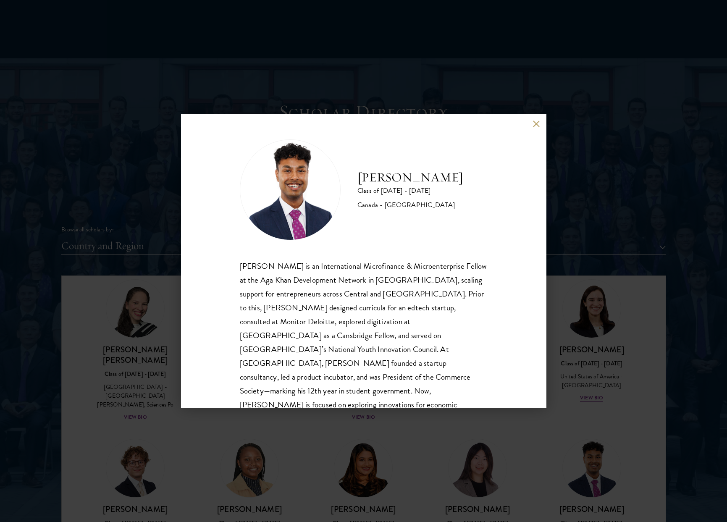
click at [535, 128] on div "[PERSON_NAME] Class of [DATE] - [DATE] [GEOGRAPHIC_DATA] - [GEOGRAPHIC_DATA] [P…" at bounding box center [363, 261] width 365 height 294
click at [529, 127] on div "[PERSON_NAME] Class of [DATE] - [DATE] [GEOGRAPHIC_DATA] - [GEOGRAPHIC_DATA] [P…" at bounding box center [363, 261] width 365 height 294
click at [536, 119] on div "[PERSON_NAME] Class of [DATE] - [DATE] [GEOGRAPHIC_DATA] - [GEOGRAPHIC_DATA] [P…" at bounding box center [363, 261] width 365 height 294
click at [536, 121] on button at bounding box center [536, 124] width 7 height 7
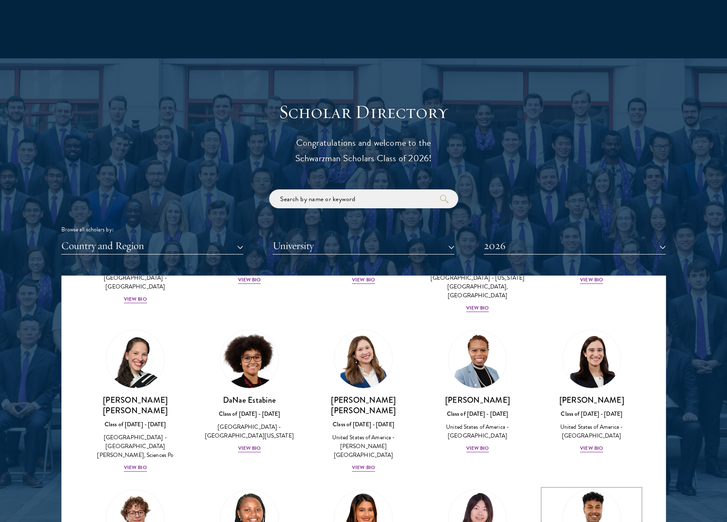
scroll to position [924, 0]
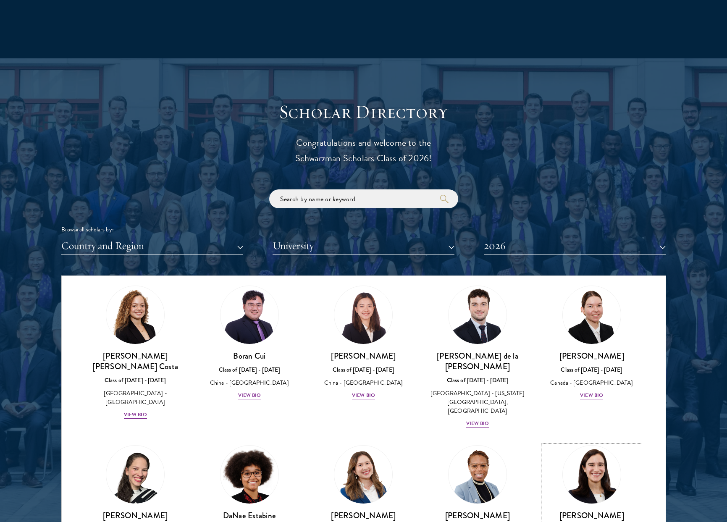
click at [589, 457] on link "[PERSON_NAME] Class of [DATE] - [DATE] [GEOGRAPHIC_DATA] - [GEOGRAPHIC_DATA] Vi…" at bounding box center [591, 506] width 97 height 123
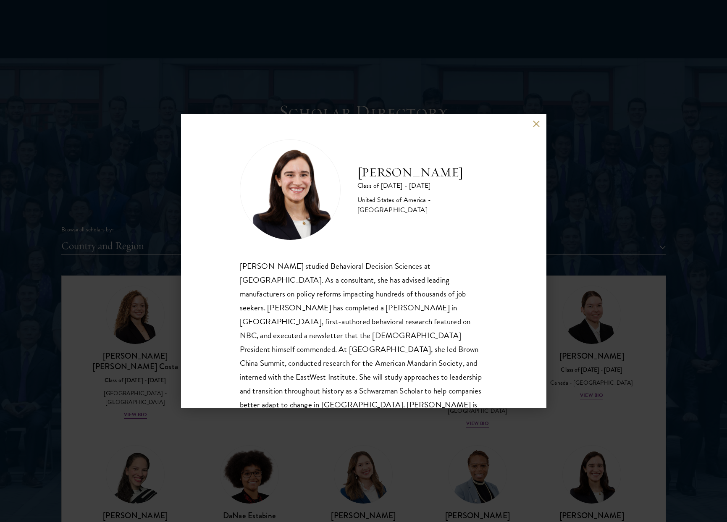
click at [536, 125] on button at bounding box center [536, 124] width 7 height 7
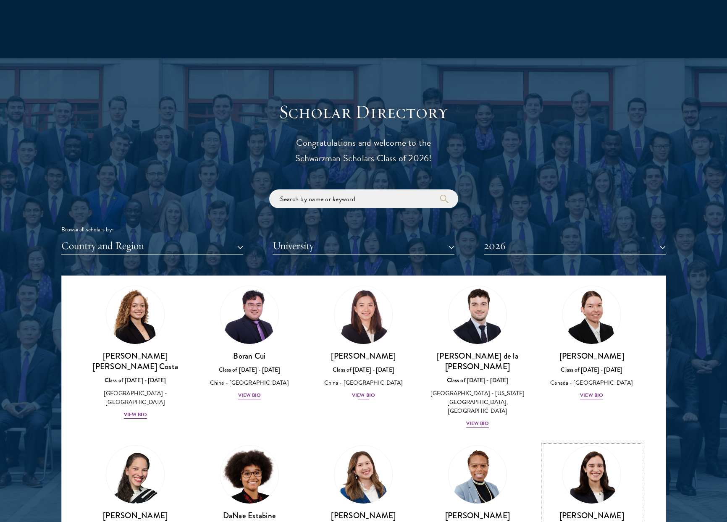
scroll to position [625, 0]
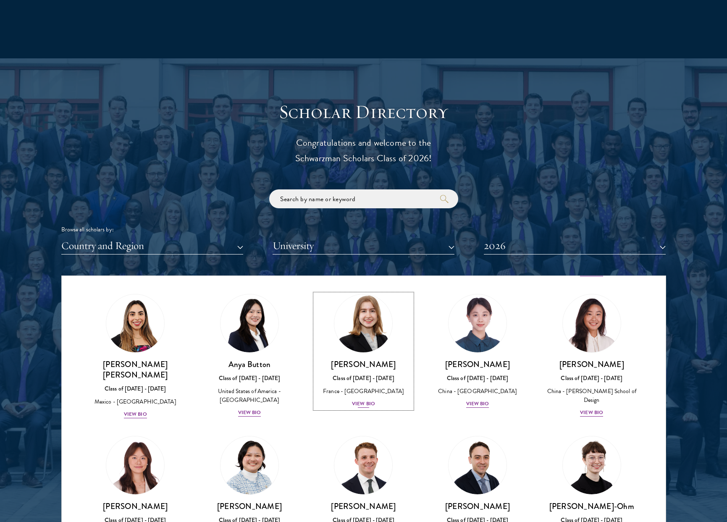
click at [362, 400] on div "View Bio" at bounding box center [363, 404] width 23 height 8
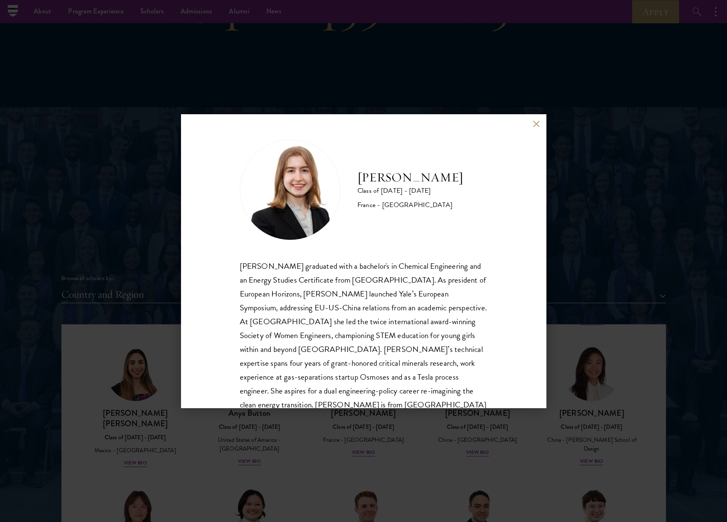
scroll to position [785, 0]
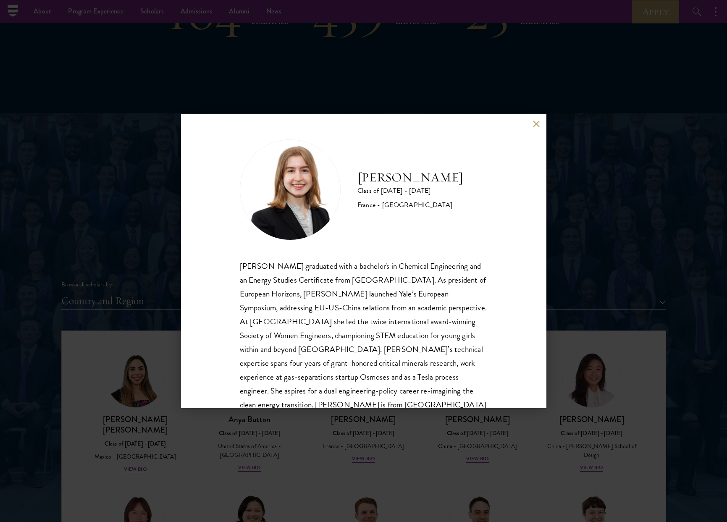
click at [533, 126] on button at bounding box center [536, 124] width 7 height 7
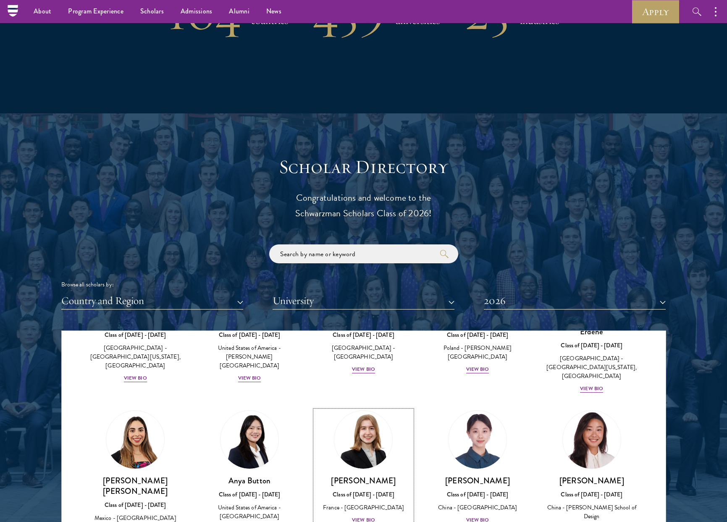
scroll to position [565, 0]
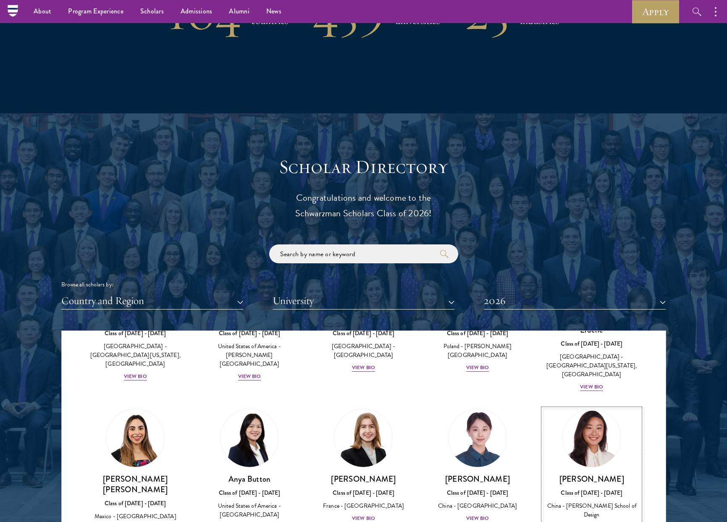
click at [596, 474] on h3 "[PERSON_NAME]" at bounding box center [591, 479] width 97 height 11
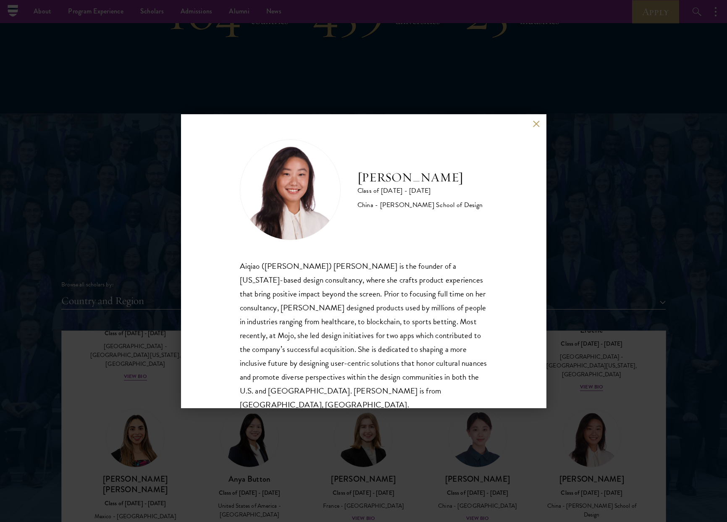
click at [535, 126] on button at bounding box center [536, 124] width 7 height 7
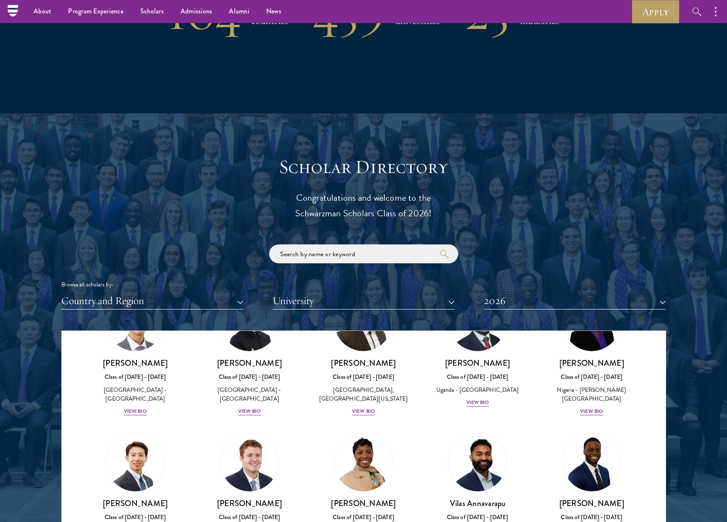
scroll to position [222, 0]
click at [261, 397] on div "[GEOGRAPHIC_DATA] - [GEOGRAPHIC_DATA]" at bounding box center [249, 395] width 97 height 18
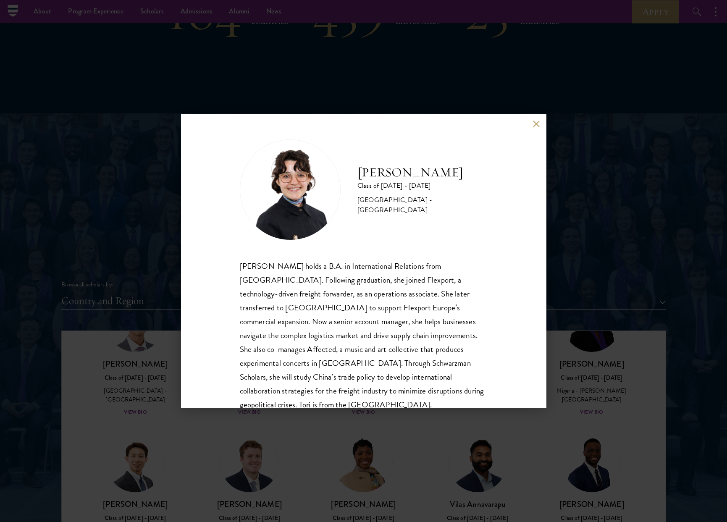
scroll to position [6, 0]
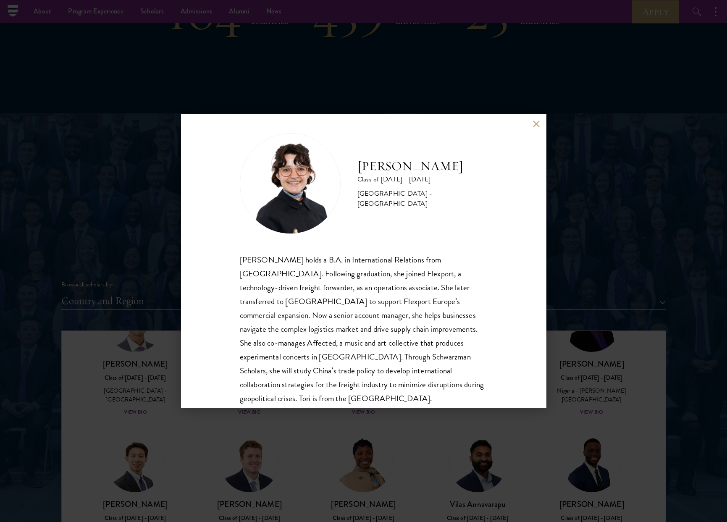
click at [533, 123] on button at bounding box center [536, 124] width 7 height 7
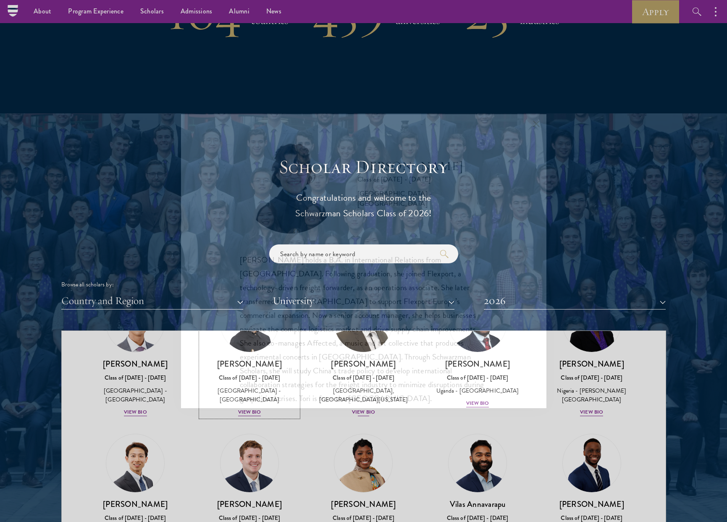
scroll to position [192, 0]
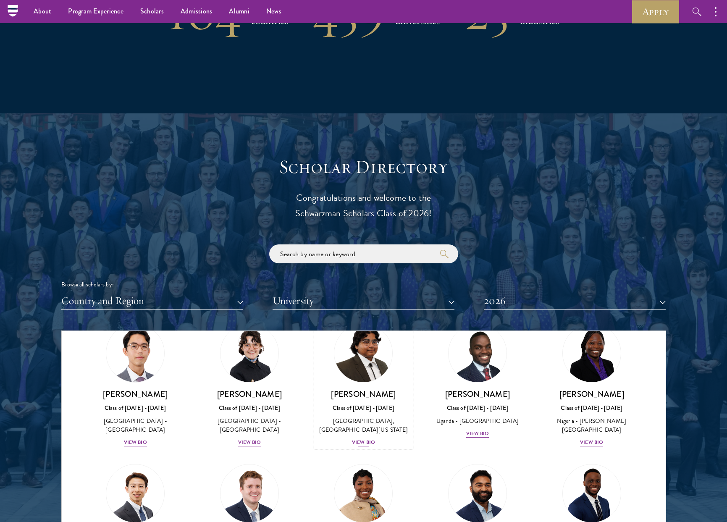
click at [369, 385] on img at bounding box center [364, 353] width 64 height 64
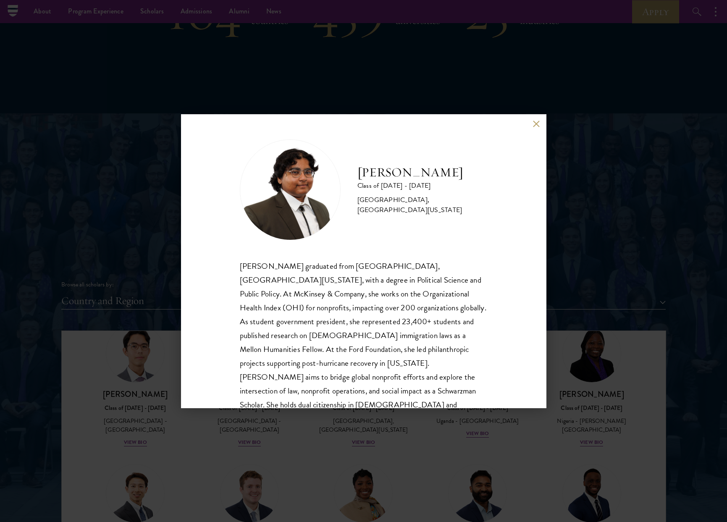
click at [535, 122] on button at bounding box center [536, 124] width 7 height 7
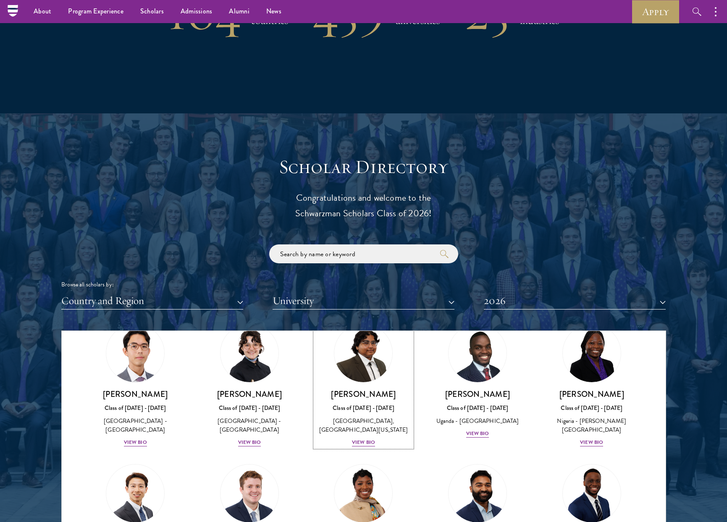
scroll to position [289, 0]
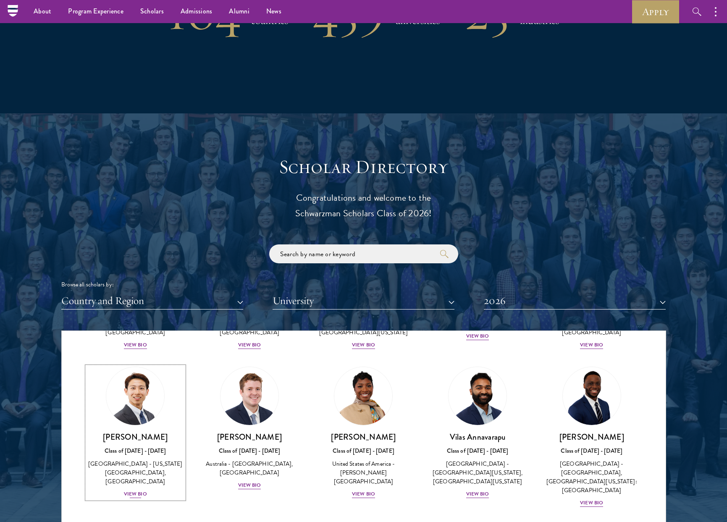
click at [121, 442] on h3 "[PERSON_NAME]" at bounding box center [135, 437] width 97 height 11
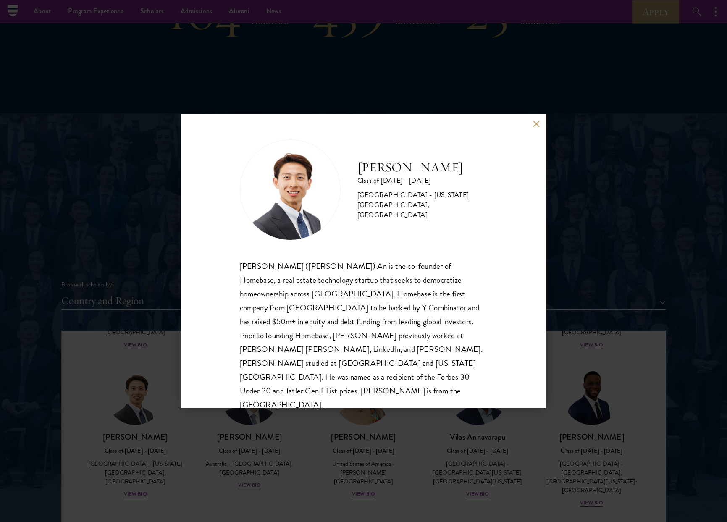
click at [539, 121] on button at bounding box center [536, 124] width 7 height 7
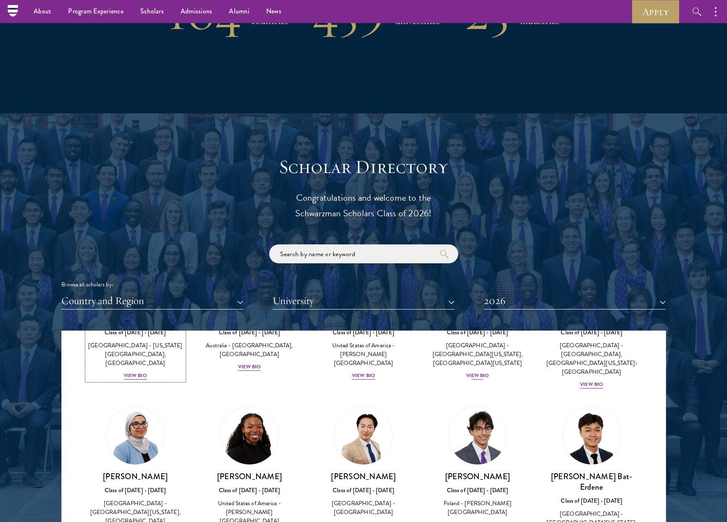
scroll to position [410, 0]
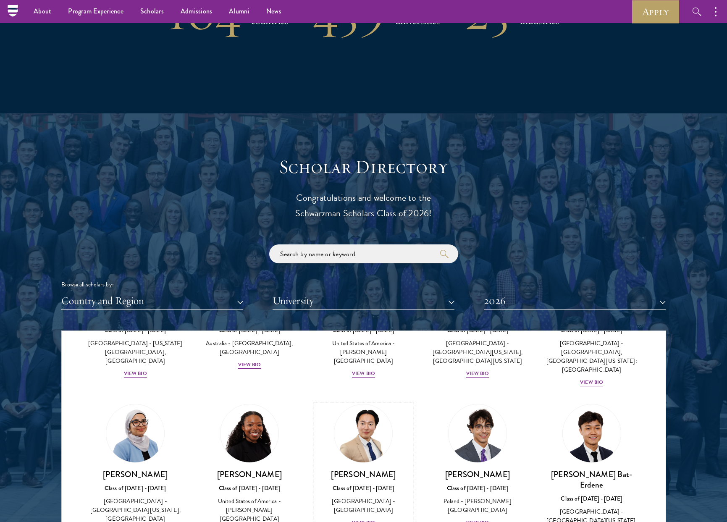
click at [376, 469] on h3 "[PERSON_NAME]" at bounding box center [363, 474] width 97 height 11
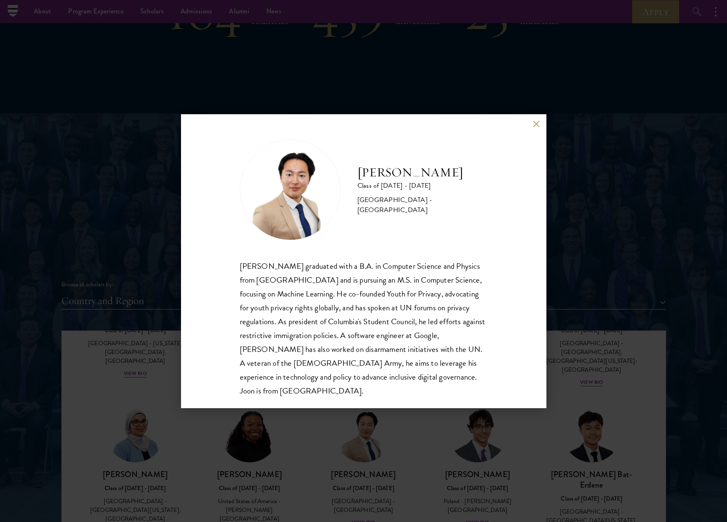
click at [538, 126] on button at bounding box center [536, 124] width 7 height 7
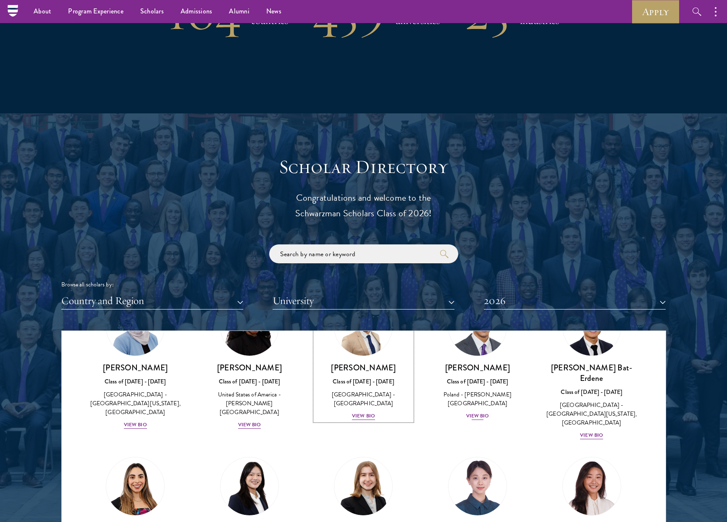
scroll to position [570, 0]
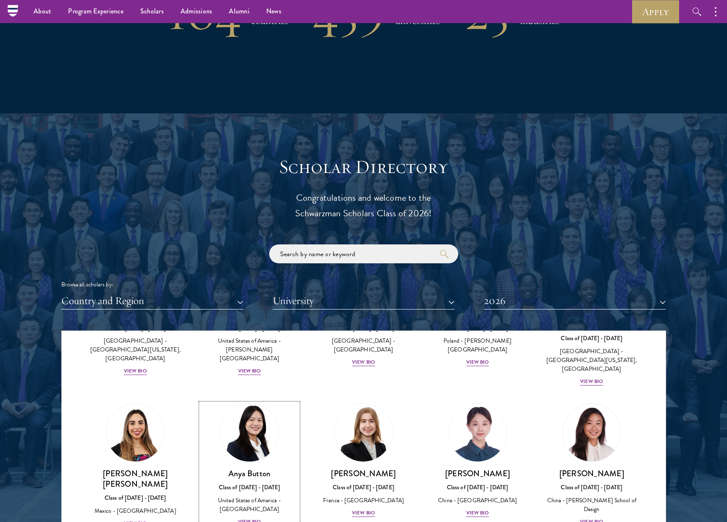
click at [241, 483] on div "Class of [DATE] - [DATE]" at bounding box center [249, 487] width 97 height 9
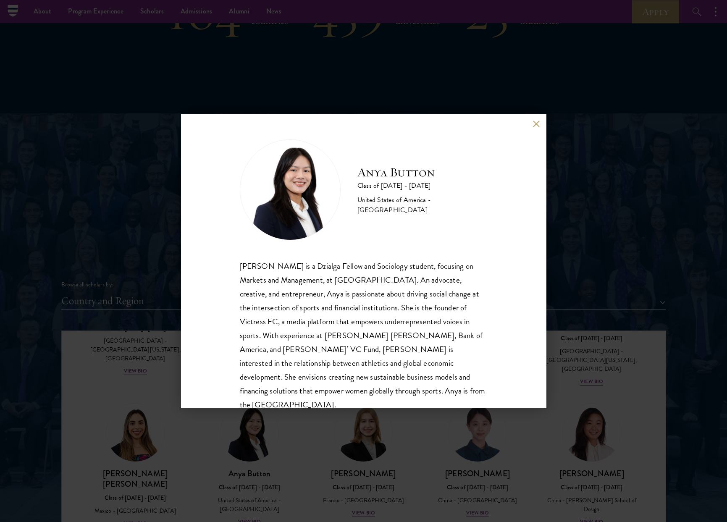
click at [537, 125] on button at bounding box center [536, 124] width 7 height 7
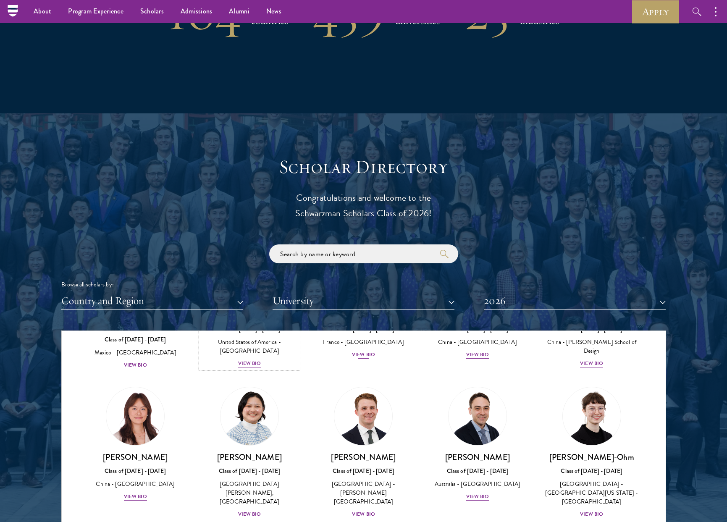
scroll to position [807, 0]
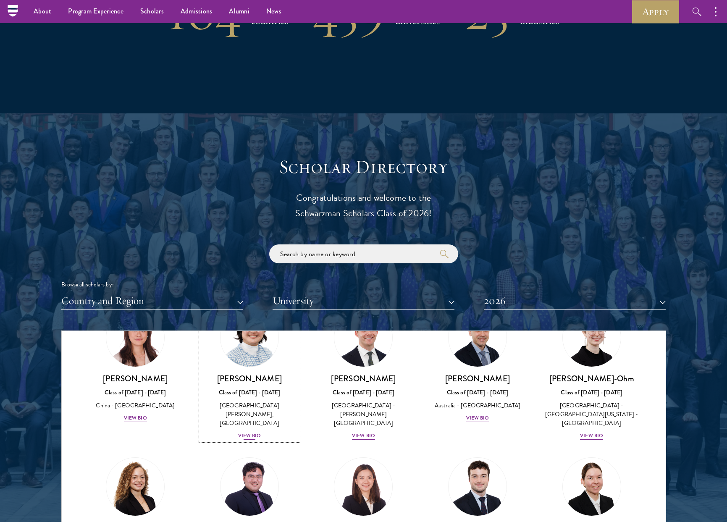
click at [256, 373] on h3 "[PERSON_NAME]" at bounding box center [249, 378] width 97 height 11
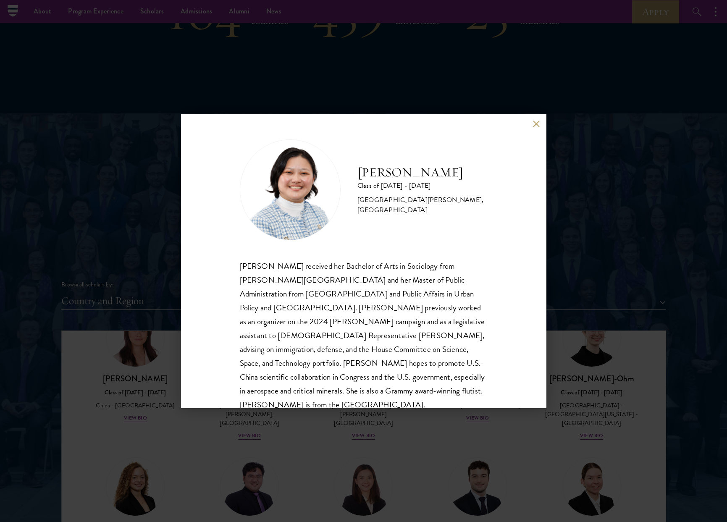
click at [533, 122] on button at bounding box center [536, 124] width 7 height 7
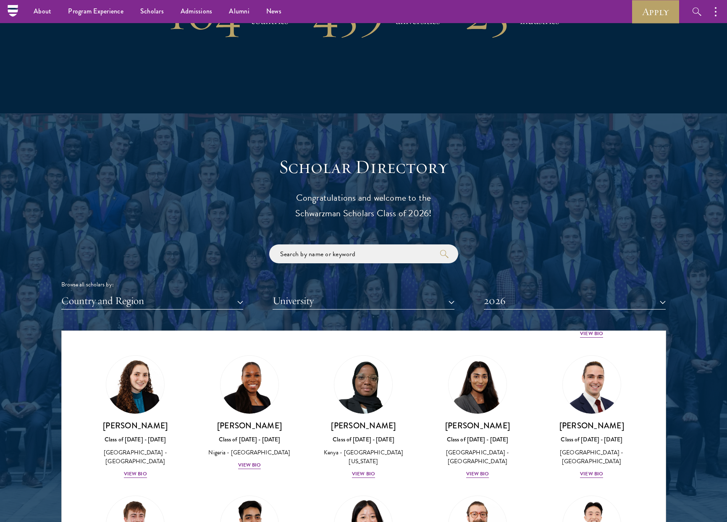
scroll to position [3211, 0]
